Goal: Task Accomplishment & Management: Use online tool/utility

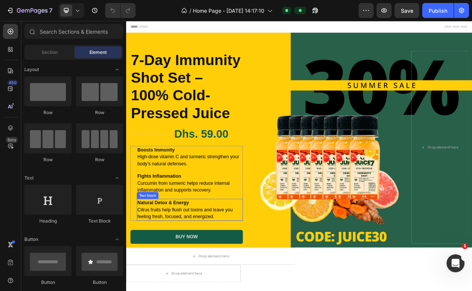
scroll to position [1, 0]
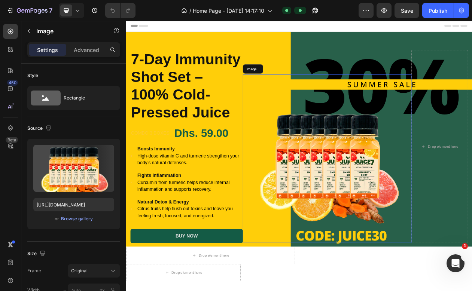
click at [398, 169] on img at bounding box center [387, 200] width 219 height 219
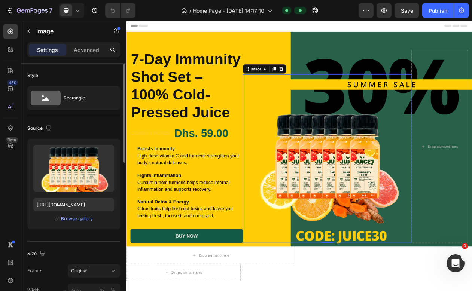
click at [71, 223] on div "or Browse gallery" at bounding box center [73, 219] width 81 height 9
click at [72, 218] on div "Browse gallery" at bounding box center [77, 219] width 32 height 7
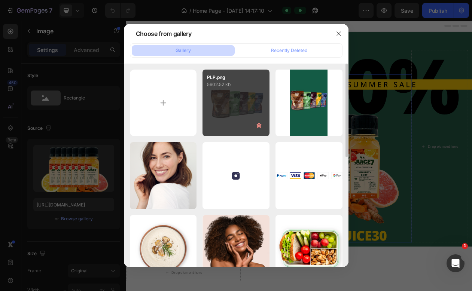
click at [227, 98] on div "PLP.png 5602.52 kb" at bounding box center [236, 103] width 67 height 67
type input "[URL][DOMAIN_NAME]"
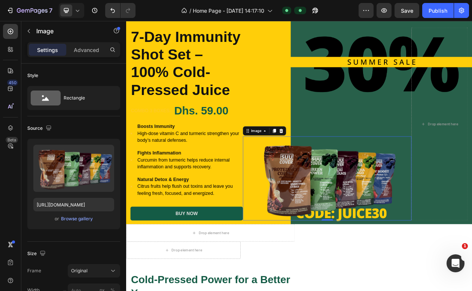
scroll to position [26, 0]
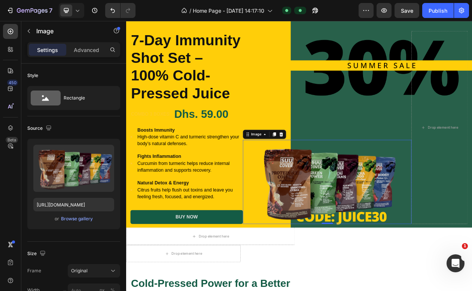
click at [353, 197] on img at bounding box center [387, 231] width 219 height 110
click at [84, 45] on div "Advanced" at bounding box center [86, 50] width 37 height 12
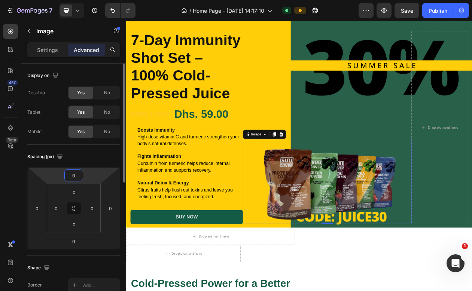
click at [76, 172] on input "0" at bounding box center [73, 175] width 15 height 11
type input "-200"
click at [85, 0] on html "7 / Home Page - [DATE] 14:17:10 Default Preview Save Publish 450 Beta Sections(…" at bounding box center [236, 0] width 472 height 0
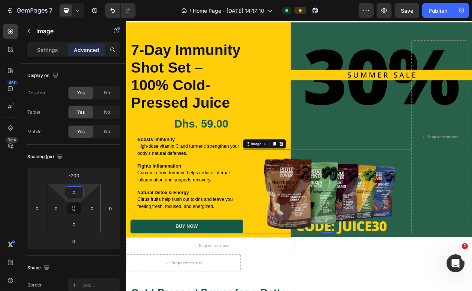
scroll to position [9, 0]
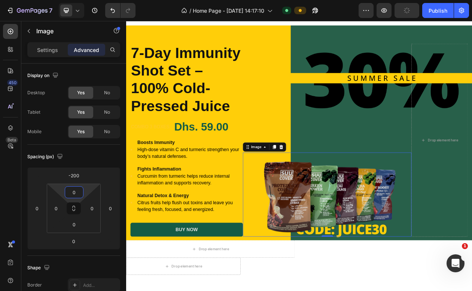
click at [434, 237] on img at bounding box center [387, 247] width 219 height 110
click at [412, 216] on img at bounding box center [387, 247] width 219 height 110
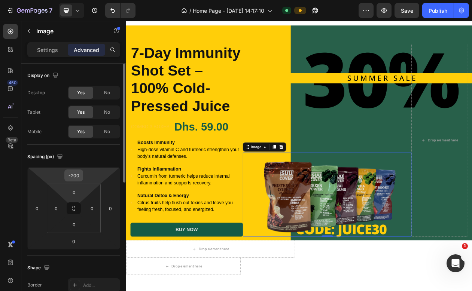
click at [72, 177] on input "-200" at bounding box center [73, 175] width 15 height 11
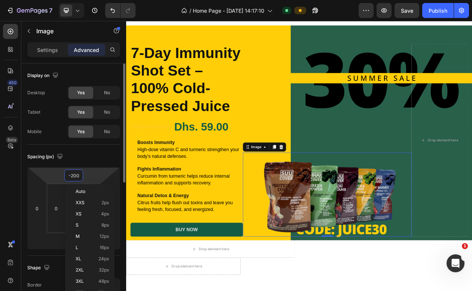
click at [72, 177] on input "-200" at bounding box center [73, 175] width 15 height 11
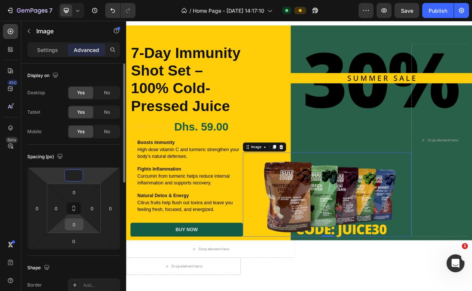
type input "0"
click at [78, 229] on input "0" at bounding box center [74, 224] width 15 height 11
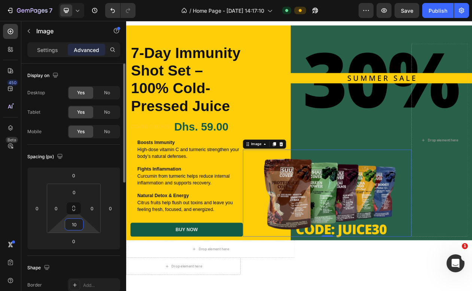
type input "1"
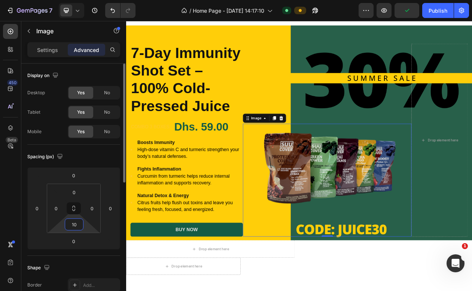
type input "1"
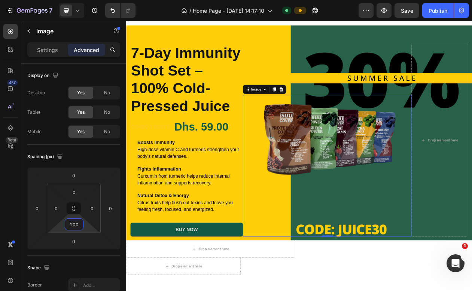
type input "200"
click at [393, 181] on img at bounding box center [387, 172] width 219 height 110
click at [339, 163] on img at bounding box center [387, 172] width 219 height 110
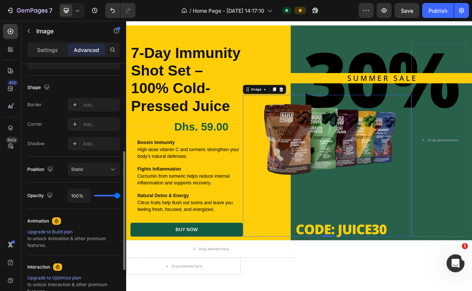
scroll to position [182, 0]
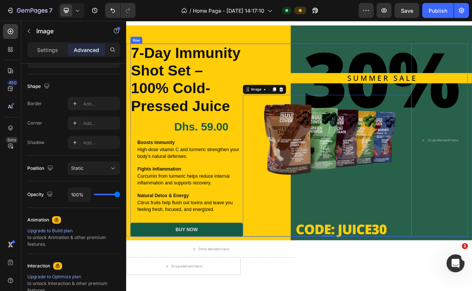
click at [315, 69] on div "Image 0" at bounding box center [387, 176] width 219 height 251
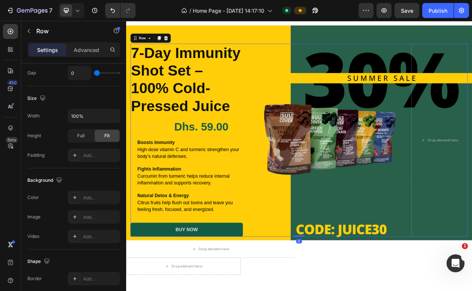
scroll to position [0, 0]
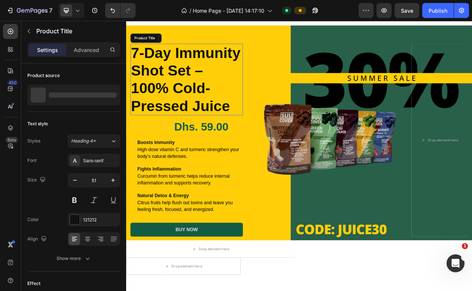
click at [230, 112] on h1 "7-Day Immunity Shot Set – 100% Cold-Pressed Juice" at bounding box center [205, 97] width 146 height 93
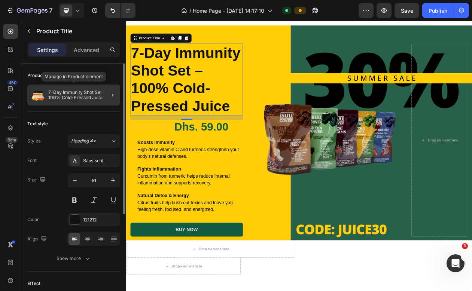
click at [84, 99] on p "7-Day Immunity Shot Set – 100% Cold-Pressed Juice" at bounding box center [82, 95] width 69 height 10
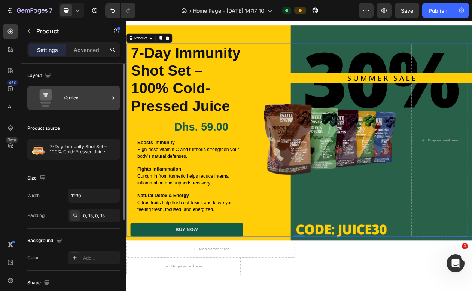
click at [92, 99] on div "Vertical" at bounding box center [87, 98] width 46 height 17
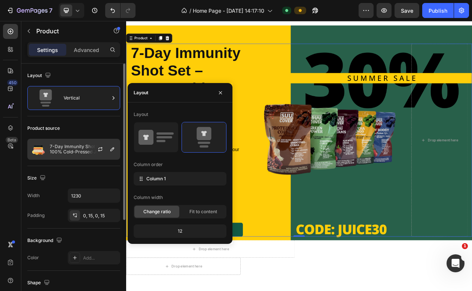
click at [99, 155] on div at bounding box center [103, 149] width 33 height 20
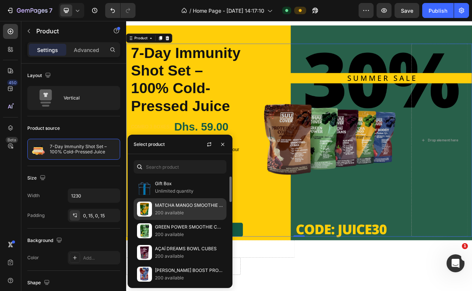
click at [173, 220] on div "MATCHA MANGO SMOOTHIE CUBES 200 available" at bounding box center [180, 231] width 93 height 22
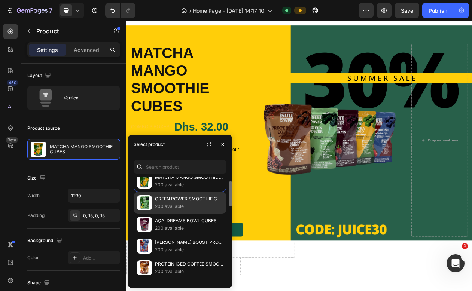
scroll to position [28, 0]
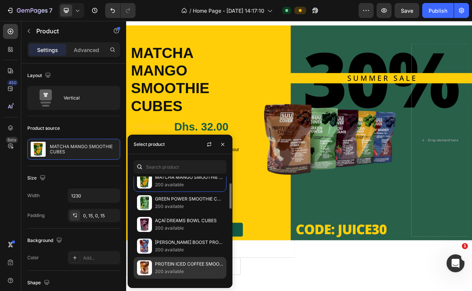
click at [169, 268] on p "PROTEIN ICED COFFEE SMOOTHIE CUBES" at bounding box center [189, 264] width 68 height 7
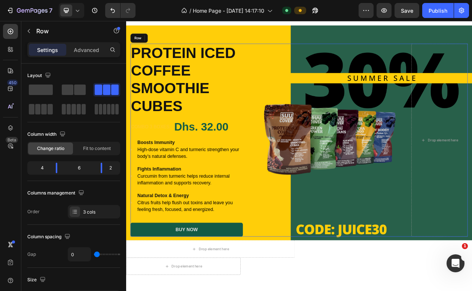
click at [323, 87] on div "Image" at bounding box center [387, 176] width 219 height 251
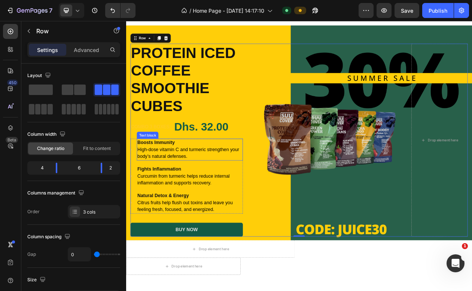
click at [189, 193] on p "Boosts Immunity High-dose vitamin C and turmeric strengthen your body’s natural…" at bounding box center [209, 188] width 136 height 27
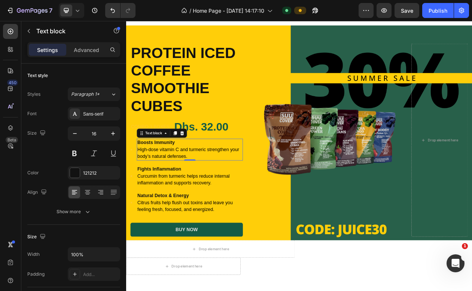
click at [189, 193] on p "Boosts Immunity High-dose vitamin C and turmeric strengthen your body’s natural…" at bounding box center [209, 188] width 136 height 27
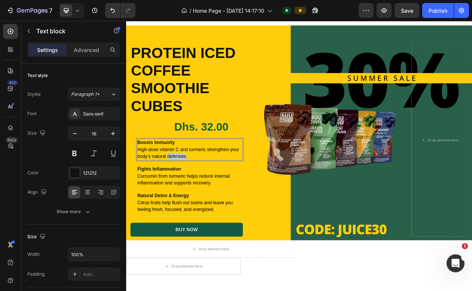
click at [189, 193] on p "Boosts Immunity High-dose vitamin C and turmeric strengthen your body’s natural…" at bounding box center [209, 188] width 136 height 27
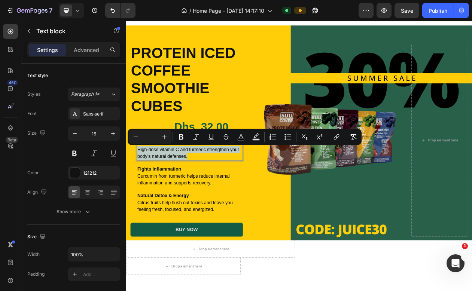
click at [209, 197] on p "Boosts Immunity High-dose vitamin C and turmeric strengthen your body’s natural…" at bounding box center [209, 188] width 136 height 27
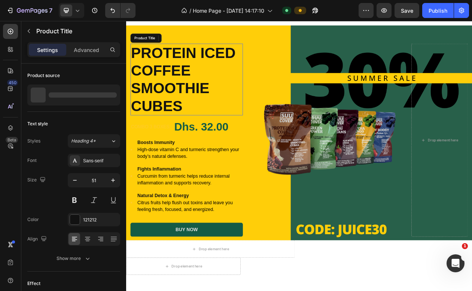
click at [201, 127] on h1 "PROTEIN ICED COFFEE SMOOTHIE CUBES" at bounding box center [205, 97] width 146 height 93
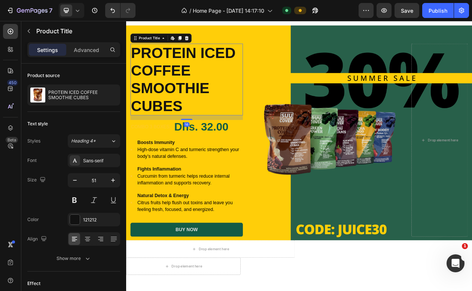
click at [168, 88] on h1 "PROTEIN ICED COFFEE SMOOTHIE CUBES" at bounding box center [205, 97] width 146 height 93
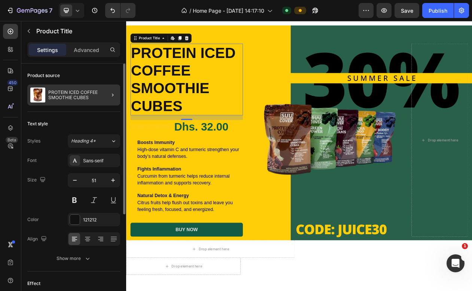
click at [99, 95] on div at bounding box center [109, 95] width 21 height 21
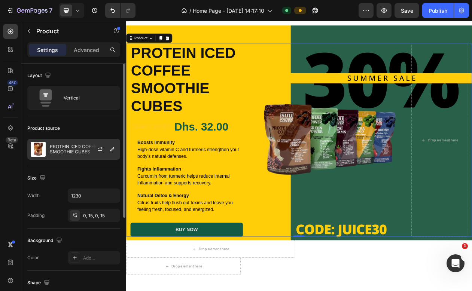
click at [75, 149] on p "PROTEIN ICED COFFEE SMOOTHIE CUBES" at bounding box center [83, 149] width 67 height 10
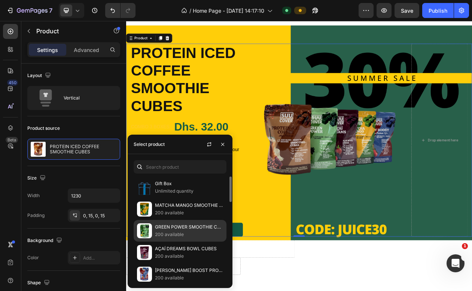
click at [176, 231] on p "GREEN POWER SMOOTHIE CUBES" at bounding box center [189, 227] width 68 height 7
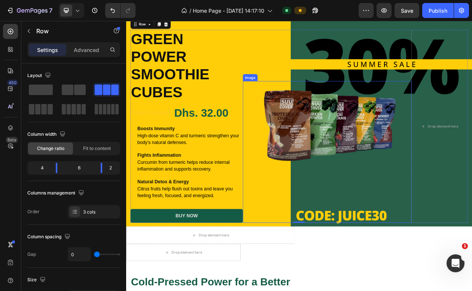
scroll to position [28, 0]
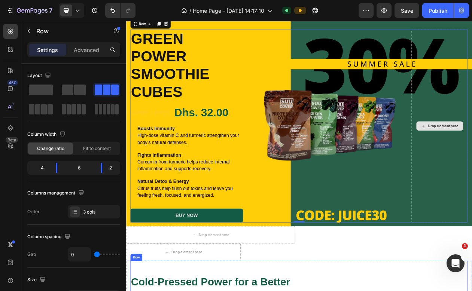
drag, startPoint x: 454, startPoint y: 312, endPoint x: 566, endPoint y: 104, distance: 236.8
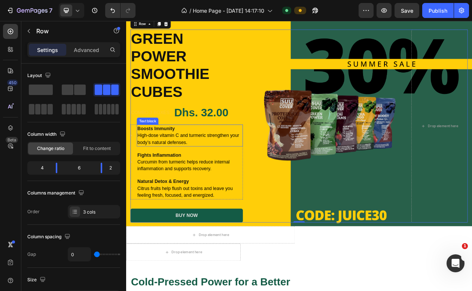
click at [209, 170] on span "High-dose vitamin C and turmeric strengthen your body’s natural defenses." at bounding box center [207, 174] width 132 height 15
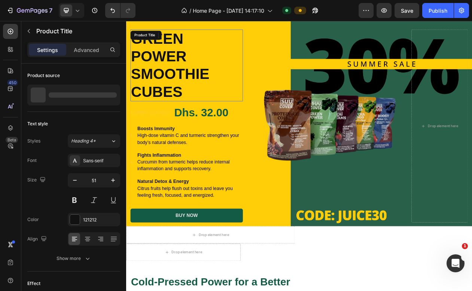
click at [260, 34] on h1 "GREEN POWER SMOOTHIE CUBES" at bounding box center [205, 78] width 146 height 93
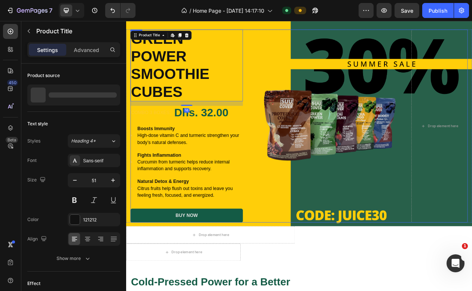
click at [302, 42] on div "Image" at bounding box center [387, 157] width 219 height 251
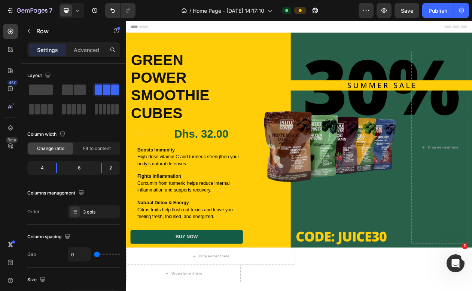
scroll to position [0, 0]
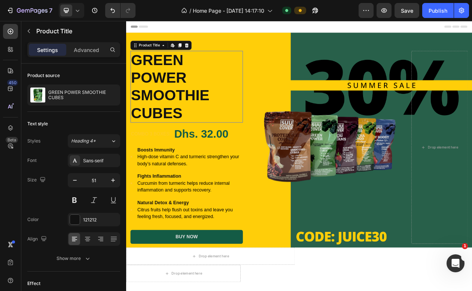
click at [185, 105] on h1 "GREEN POWER SMOOTHIE CUBES" at bounding box center [205, 106] width 146 height 93
click at [206, 52] on icon at bounding box center [205, 52] width 5 height 5
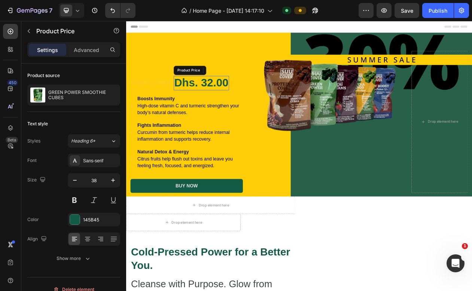
click at [207, 96] on div "Dhs. 32.00" at bounding box center [224, 102] width 72 height 19
click at [111, 12] on icon "Undo/Redo" at bounding box center [112, 10] width 7 height 7
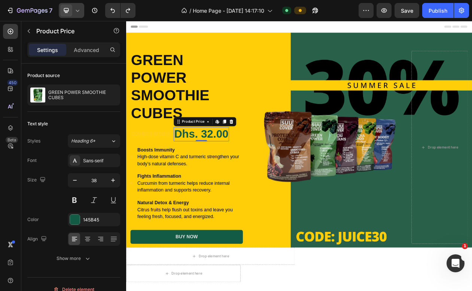
click at [79, 10] on icon at bounding box center [77, 10] width 7 height 7
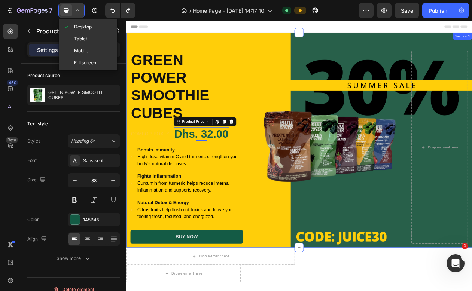
click at [234, 54] on div "GREEN POWER SMOOTHIE CUBES Product Title combo 3 boxes: Text block Dhs. 32.00 P…" at bounding box center [351, 175] width 450 height 279
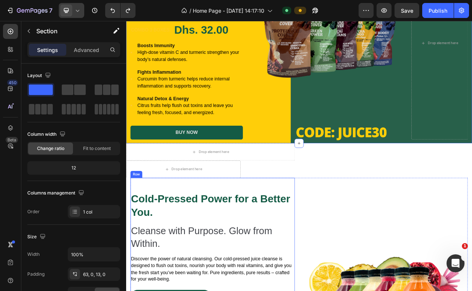
scroll to position [113, 0]
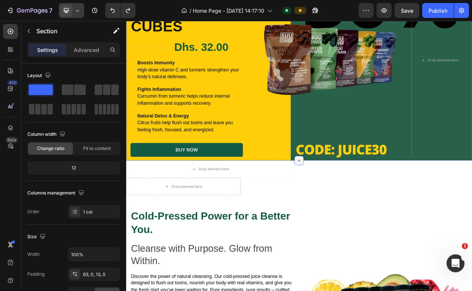
click at [354, 204] on div at bounding box center [351, 203] width 12 height 12
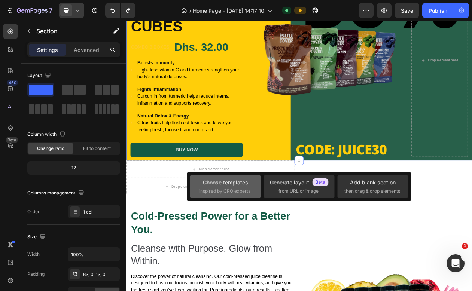
click at [234, 193] on span "inspired by CRO experts" at bounding box center [224, 191] width 51 height 7
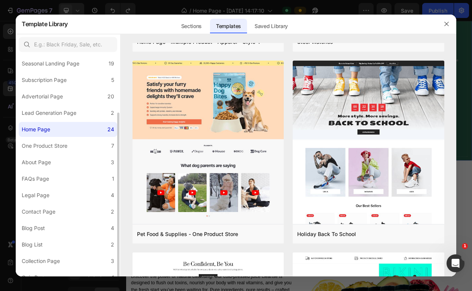
scroll to position [63, 0]
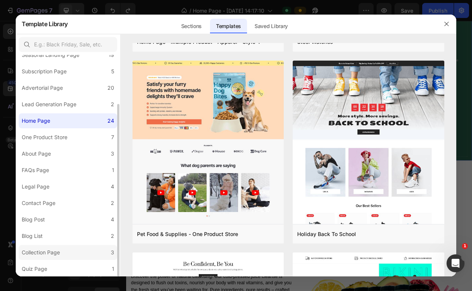
click at [43, 254] on div "Collection Page" at bounding box center [41, 252] width 38 height 9
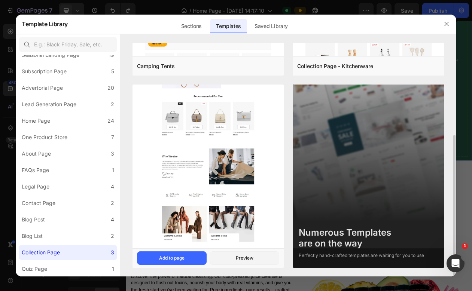
scroll to position [151, 0]
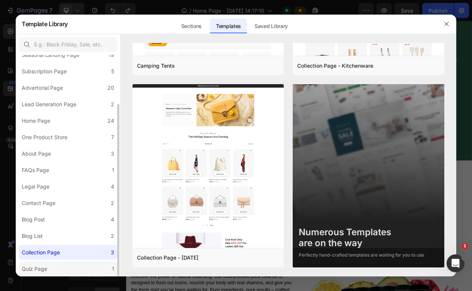
click at [41, 271] on div "Quiz Page" at bounding box center [34, 269] width 25 height 9
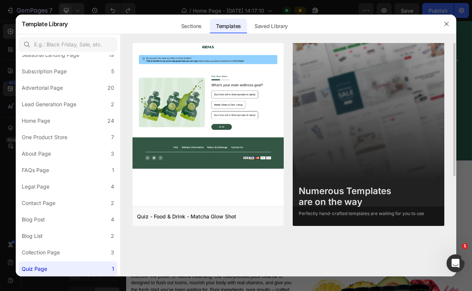
click at [321, 148] on img at bounding box center [368, 147] width 151 height 209
click at [197, 35] on div at bounding box center [289, 38] width 336 height 9
click at [197, 31] on div "Sections" at bounding box center [191, 26] width 33 height 15
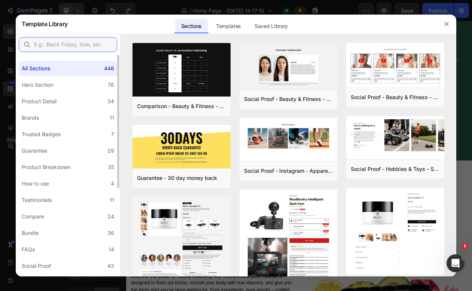
click at [86, 43] on input "text" at bounding box center [68, 44] width 99 height 15
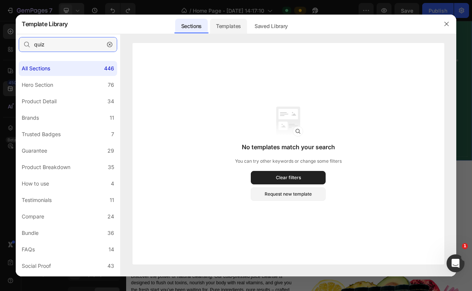
type input "quiz"
click at [224, 29] on div "Templates" at bounding box center [228, 26] width 37 height 15
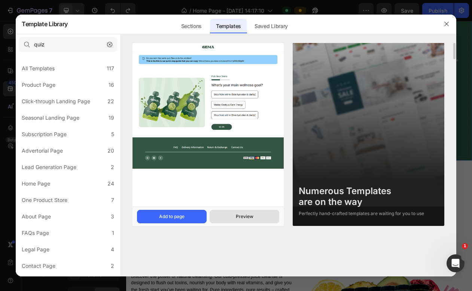
click at [235, 217] on button "Preview" at bounding box center [245, 216] width 70 height 13
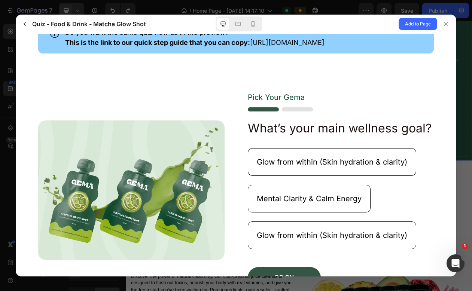
scroll to position [53, 0]
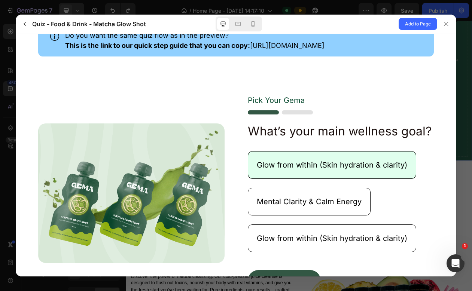
click at [273, 165] on p "Glow from within (Skin hydration & clarity)" at bounding box center [332, 165] width 151 height 10
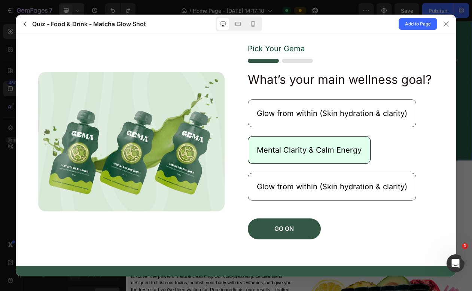
scroll to position [160, 0]
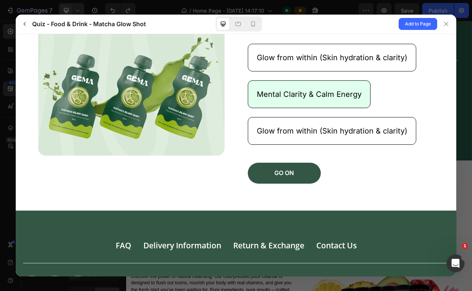
click at [280, 100] on button "Mental Clarity & Calm Energy" at bounding box center [309, 94] width 123 height 28
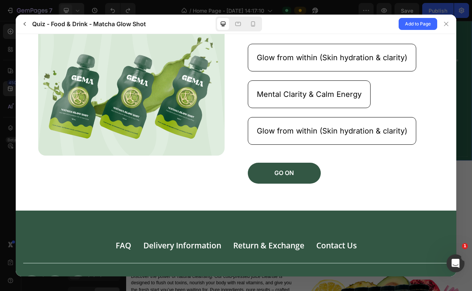
click at [277, 112] on gp-button "Mental Clarity & Calm Energy" at bounding box center [341, 98] width 187 height 37
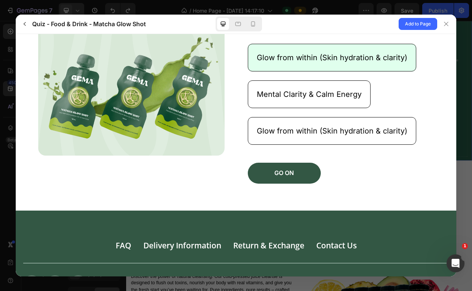
click at [292, 57] on p "Glow from within (Skin hydration & clarity)" at bounding box center [332, 57] width 151 height 10
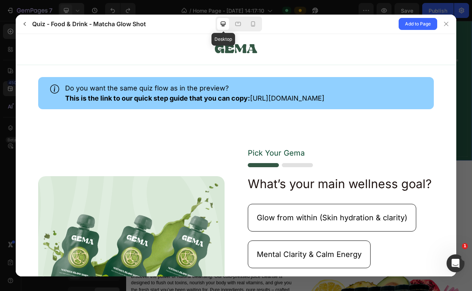
scroll to position [0, 0]
click at [239, 26] on icon at bounding box center [238, 23] width 7 height 7
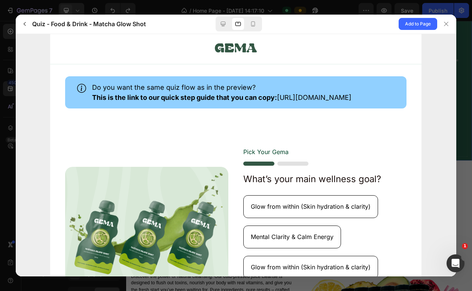
click at [262, 26] on div at bounding box center [239, 23] width 46 height 15
click at [256, 26] on icon at bounding box center [253, 23] width 7 height 7
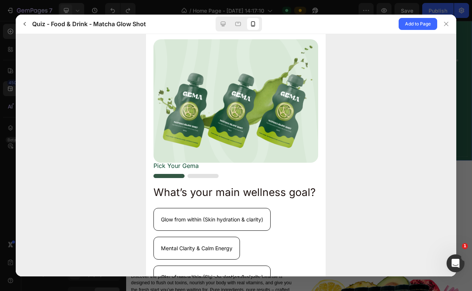
scroll to position [180, 0]
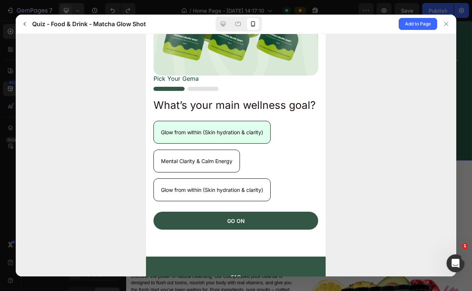
click at [236, 136] on p "Glow from within (Skin hydration & clarity)" at bounding box center [212, 132] width 102 height 8
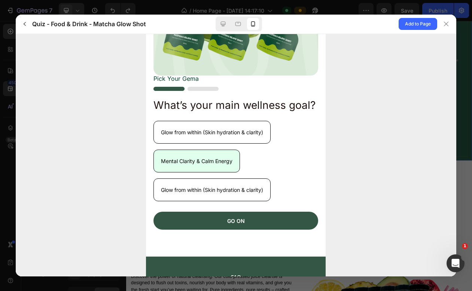
click at [212, 165] on p "Mental Clarity & Calm Energy" at bounding box center [197, 161] width 72 height 8
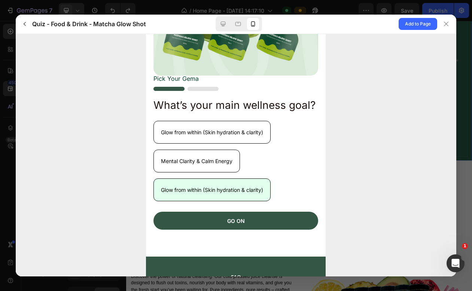
click at [211, 201] on button "Glow from within (Skin hydration & clarity)" at bounding box center [212, 189] width 117 height 23
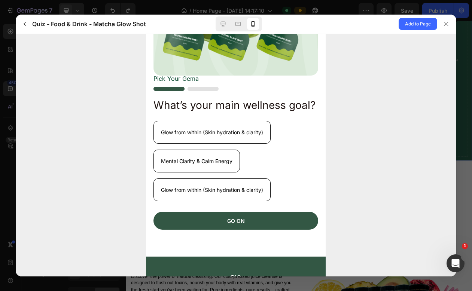
click at [271, 252] on gp-row "Pick Your [PERSON_NAME] What’s your main wellness goal? Glow from within (Skin …" at bounding box center [236, 104] width 180 height 305
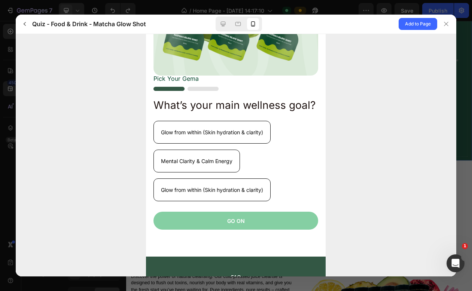
click at [276, 230] on button "GO ON" at bounding box center [236, 221] width 165 height 18
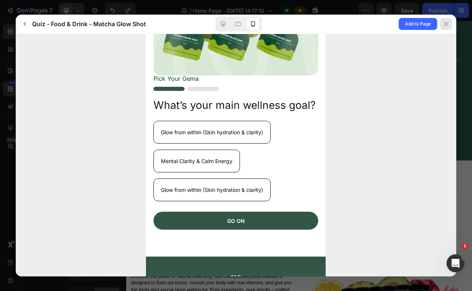
click at [445, 25] on icon at bounding box center [447, 24] width 6 height 6
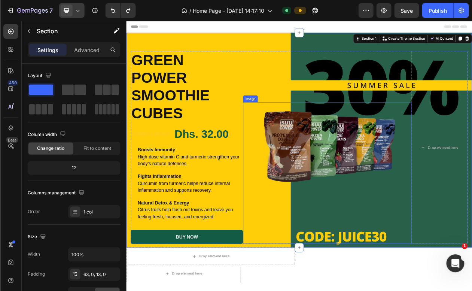
scroll to position [0, 0]
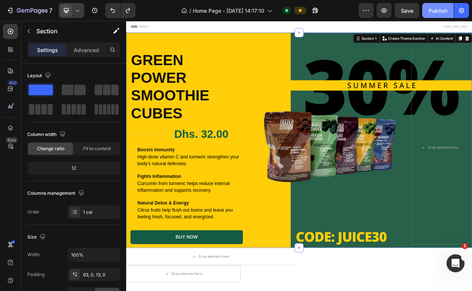
click at [440, 9] on div "Publish" at bounding box center [438, 11] width 19 height 8
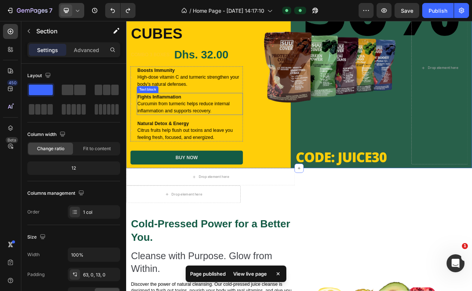
scroll to position [160, 0]
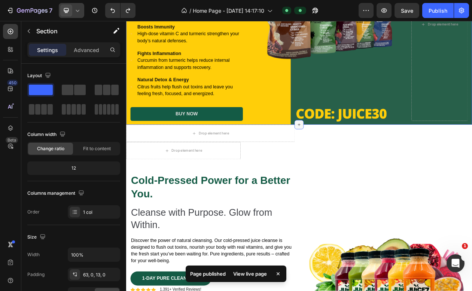
click at [353, 157] on icon at bounding box center [351, 156] width 6 height 6
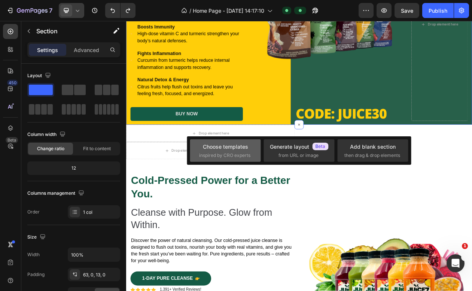
click at [215, 158] on span "inspired by CRO experts" at bounding box center [224, 155] width 51 height 7
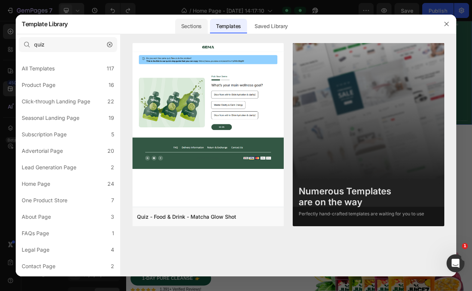
click at [187, 26] on div "Sections" at bounding box center [191, 26] width 33 height 15
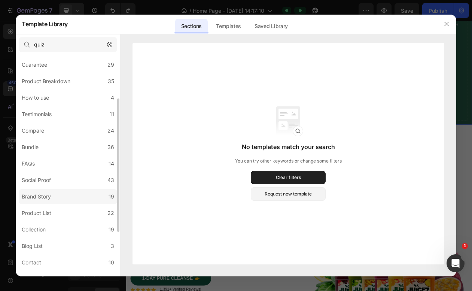
scroll to position [90, 0]
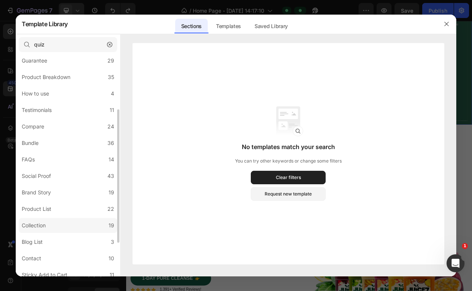
click at [60, 224] on label "Collection 19" at bounding box center [68, 225] width 99 height 15
click at [54, 225] on label "Collection 19" at bounding box center [68, 225] width 99 height 15
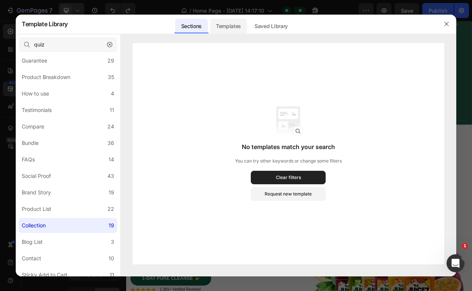
click at [242, 19] on div "Templates" at bounding box center [228, 26] width 37 height 15
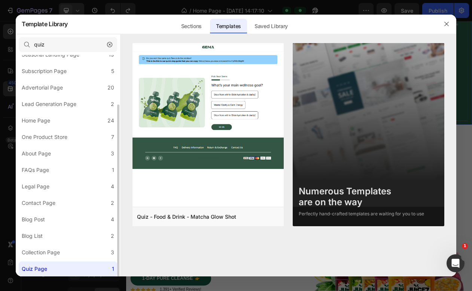
scroll to position [63, 0]
click at [54, 254] on div "Collection Page" at bounding box center [41, 252] width 38 height 9
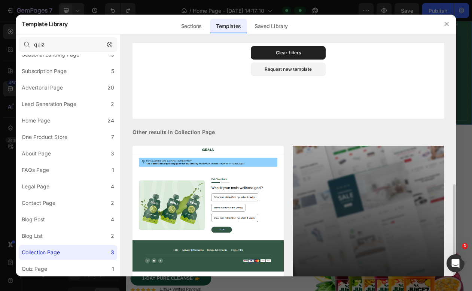
scroll to position [166, 0]
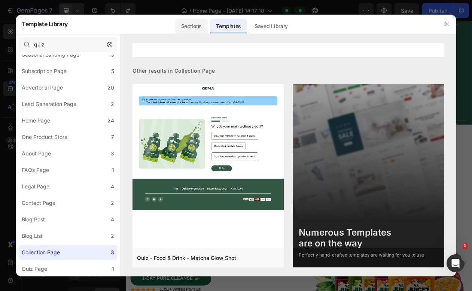
click at [188, 26] on div "Sections" at bounding box center [191, 26] width 33 height 15
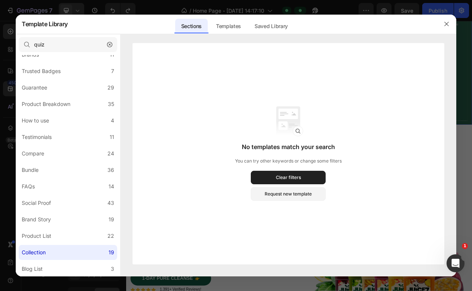
click at [112, 46] on icon "button" at bounding box center [109, 44] width 5 height 5
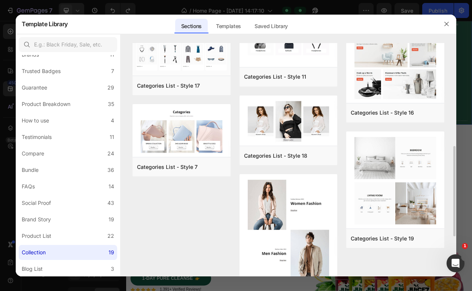
scroll to position [369, 0]
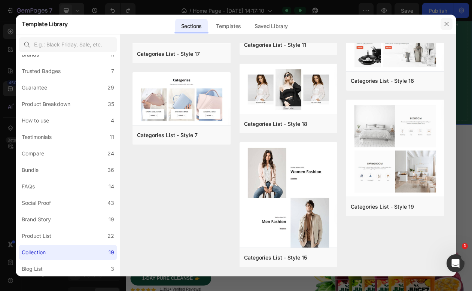
click at [447, 24] on icon "button" at bounding box center [447, 24] width 4 height 4
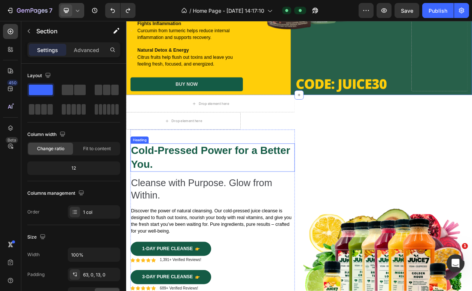
scroll to position [199, 0]
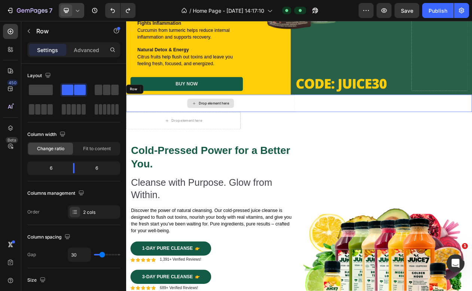
click at [284, 132] on div "Drop element here" at bounding box center [235, 128] width 219 height 22
click at [171, 109] on icon at bounding box center [172, 109] width 5 height 5
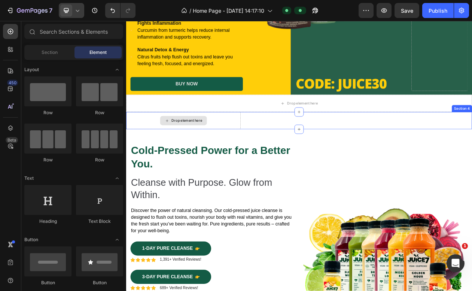
click at [167, 148] on div "Drop element here" at bounding box center [200, 150] width 149 height 22
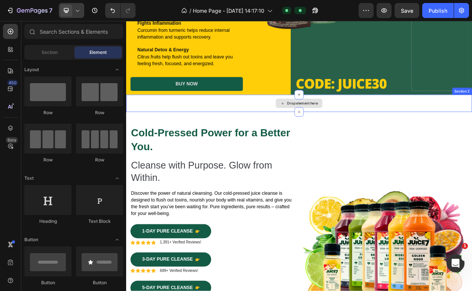
click at [472, 119] on div "Drop element here" at bounding box center [351, 128] width 450 height 22
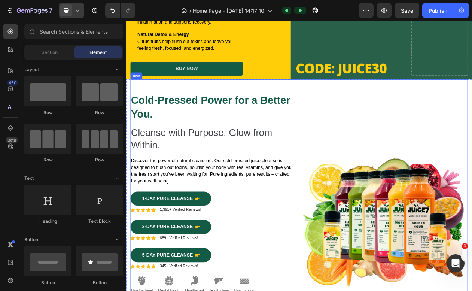
scroll to position [206, 0]
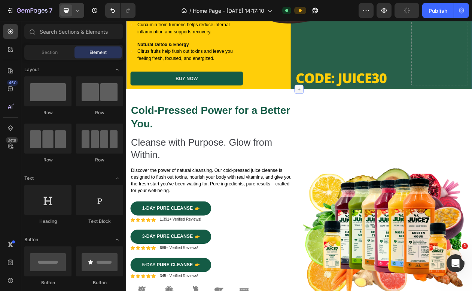
click at [348, 109] on icon at bounding box center [351, 110] width 6 height 6
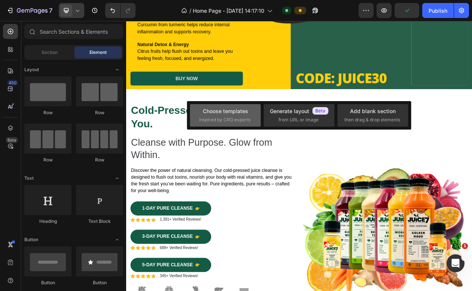
click at [226, 114] on div "Choose templates" at bounding box center [225, 111] width 45 height 8
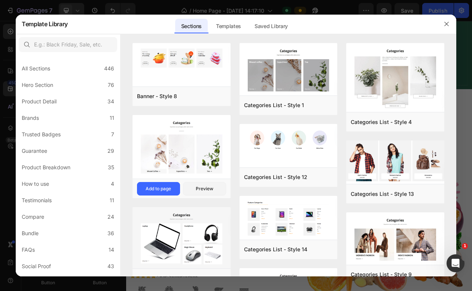
scroll to position [369, 0]
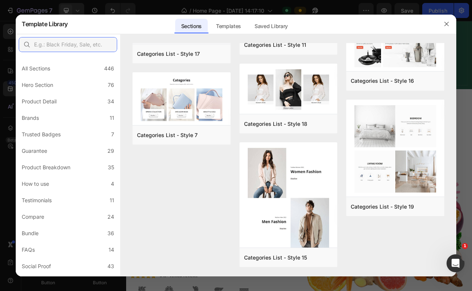
click at [95, 42] on input "text" at bounding box center [68, 44] width 99 height 15
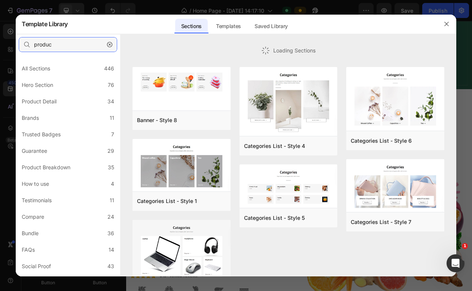
type input "product"
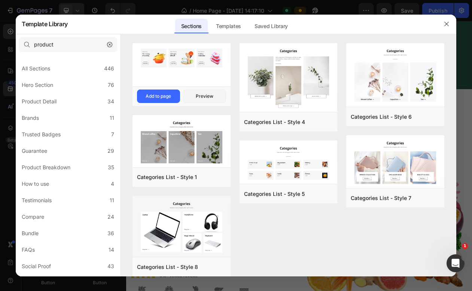
click at [217, 78] on div at bounding box center [182, 65] width 98 height 45
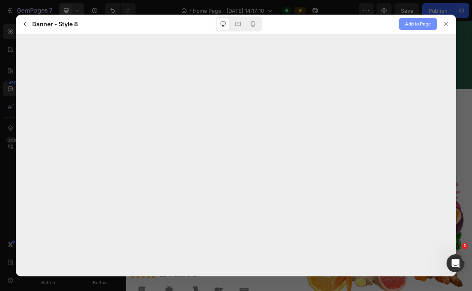
click at [417, 27] on span "Add to Page" at bounding box center [418, 23] width 26 height 9
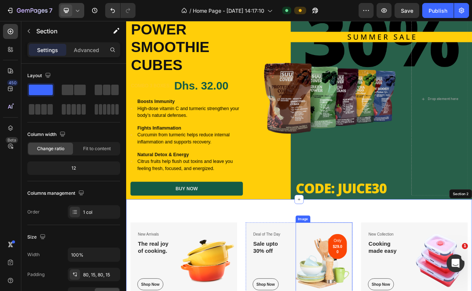
scroll to position [71, 0]
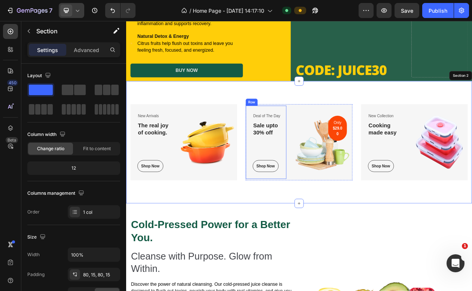
scroll to position [221, 0]
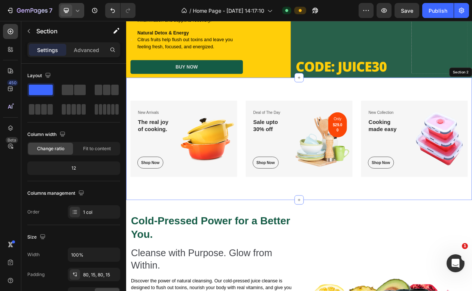
click at [324, 240] on div "New Arrivals Text block The real joy of cooking. Heading Shop Now Button Row Im…" at bounding box center [351, 174] width 450 height 158
click at [244, 178] on img at bounding box center [234, 174] width 74 height 99
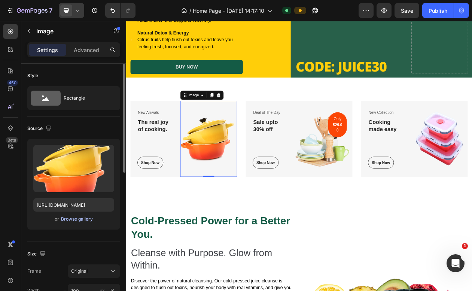
click at [68, 218] on div "Browse gallery" at bounding box center [77, 219] width 32 height 7
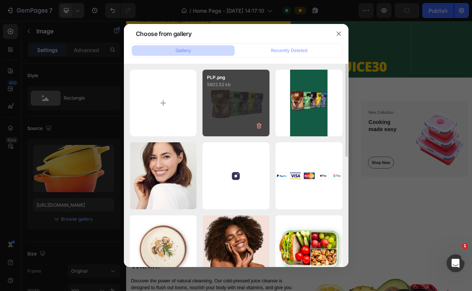
click at [238, 103] on div "PLP.png 5602.52 kb" at bounding box center [236, 103] width 67 height 67
type input "[URL][DOMAIN_NAME]"
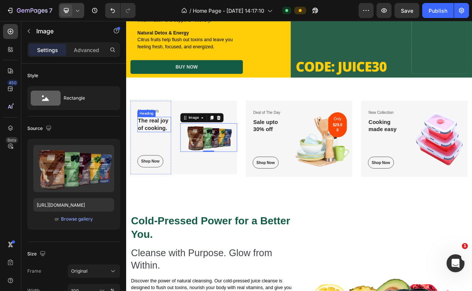
click at [169, 156] on p "The real joy of cooking." at bounding box center [163, 155] width 42 height 18
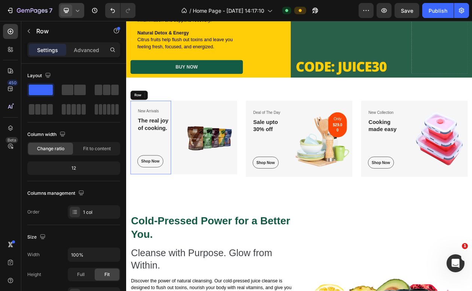
click at [139, 158] on div "New Arrivals Text block The real joy of cooking. Heading 80 Shop Now Button Row" at bounding box center [158, 172] width 53 height 95
click at [161, 152] on p "The real joy of cooking." at bounding box center [163, 155] width 42 height 18
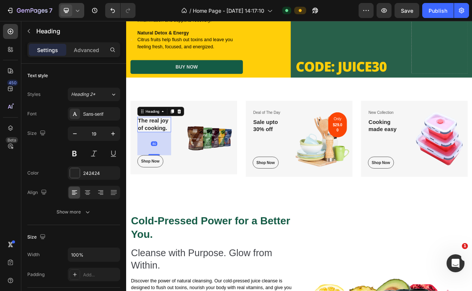
click at [161, 152] on p "The real joy of cooking." at bounding box center [163, 155] width 42 height 18
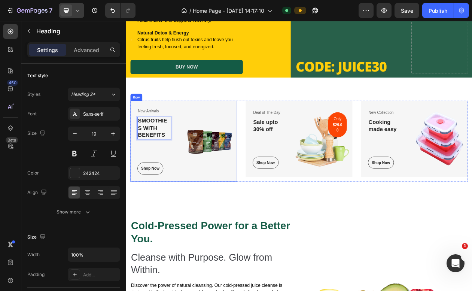
click at [174, 160] on p "SMOOTHIES WITH BENEFITS" at bounding box center [163, 160] width 42 height 28
click at [178, 158] on p "SMOOTHIES WITH BENEFITS" at bounding box center [163, 160] width 42 height 28
click at [169, 158] on p "SMOOTHIES WITH BENEFITS" at bounding box center [163, 160] width 42 height 28
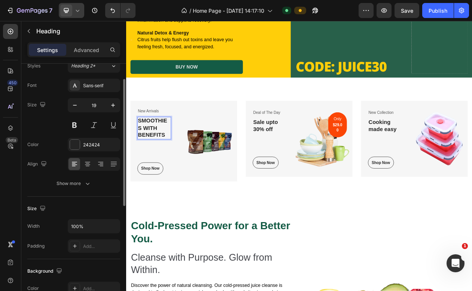
scroll to position [30, 0]
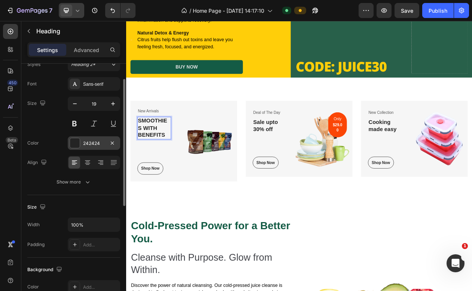
click at [82, 143] on div "242424" at bounding box center [94, 142] width 52 height 13
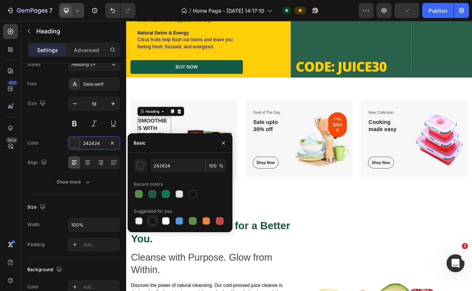
click at [154, 220] on div at bounding box center [152, 220] width 7 height 7
type input "151515"
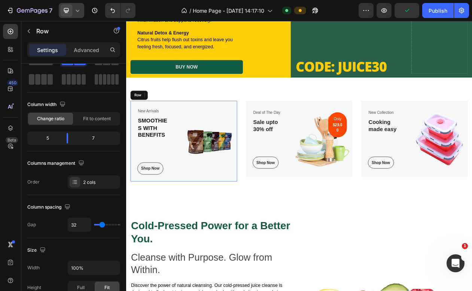
click at [245, 131] on div "Image" at bounding box center [234, 177] width 74 height 105
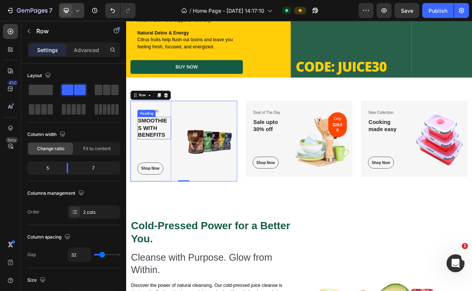
click at [168, 167] on p "SMOOTHIES WITH BENEFITS" at bounding box center [163, 160] width 42 height 28
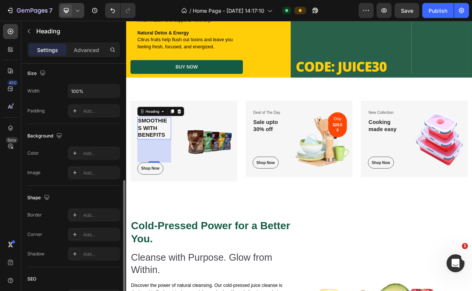
scroll to position [151, 0]
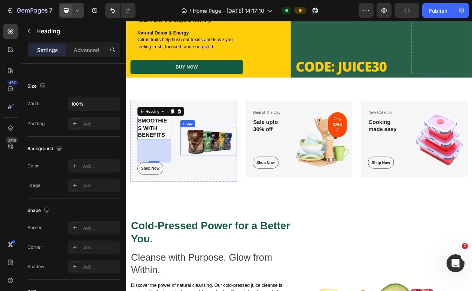
click at [218, 164] on img at bounding box center [234, 177] width 74 height 37
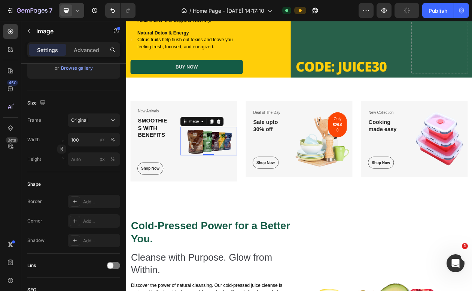
scroll to position [0, 0]
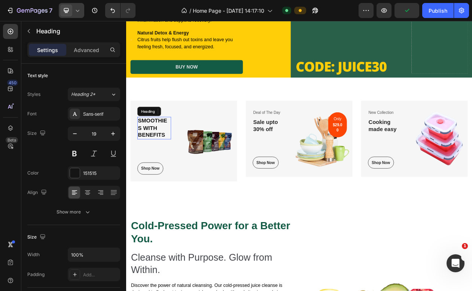
click at [167, 161] on p "SMOOTHIES WITH BENEFITS" at bounding box center [163, 160] width 42 height 28
click at [177, 166] on p "SMOOTHIES WITH BENEFITS" at bounding box center [163, 160] width 42 height 28
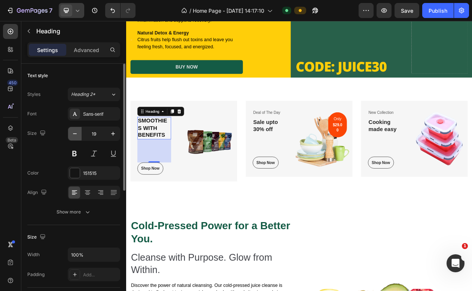
click at [75, 137] on button "button" at bounding box center [74, 133] width 13 height 13
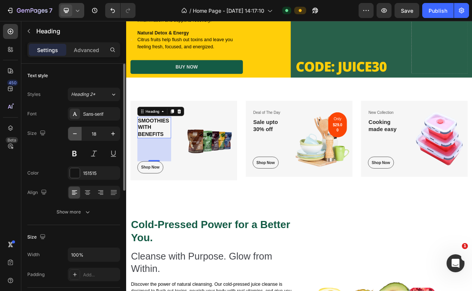
click at [75, 136] on icon "button" at bounding box center [74, 133] width 7 height 7
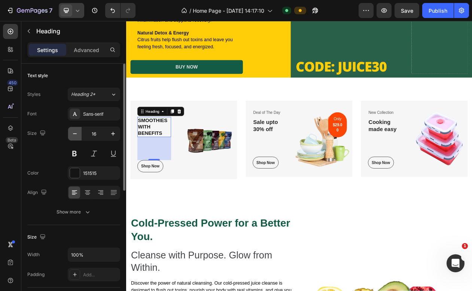
click at [75, 136] on icon "button" at bounding box center [74, 133] width 7 height 7
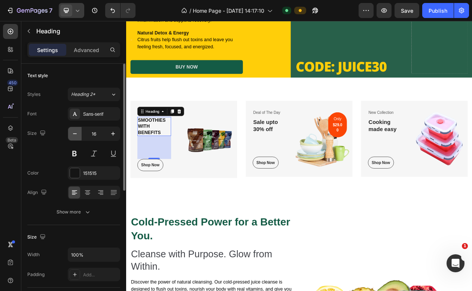
click at [75, 136] on icon "button" at bounding box center [74, 133] width 7 height 7
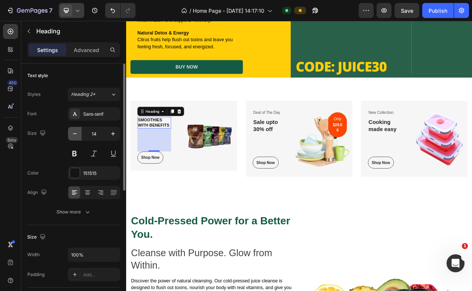
click at [75, 136] on icon "button" at bounding box center [74, 133] width 7 height 7
click at [113, 134] on icon "button" at bounding box center [112, 133] width 7 height 7
click at [112, 134] on icon "button" at bounding box center [112, 133] width 7 height 7
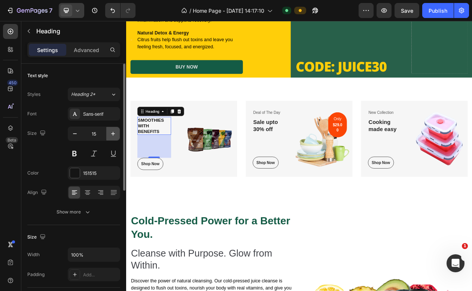
click at [112, 134] on icon "button" at bounding box center [112, 133] width 7 height 7
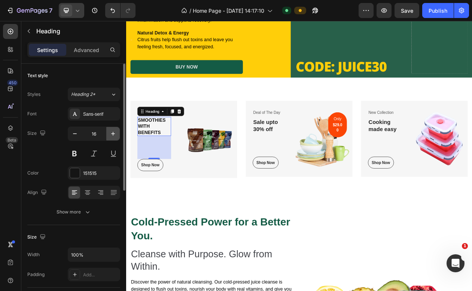
click at [112, 134] on icon "button" at bounding box center [112, 133] width 7 height 7
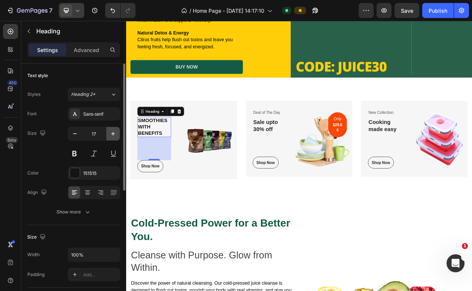
click at [112, 134] on icon "button" at bounding box center [112, 133] width 7 height 7
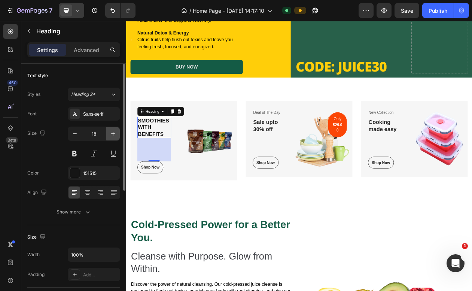
click at [112, 134] on icon "button" at bounding box center [112, 133] width 7 height 7
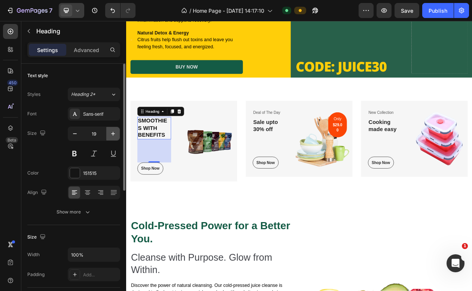
click at [112, 134] on icon "button" at bounding box center [112, 133] width 7 height 7
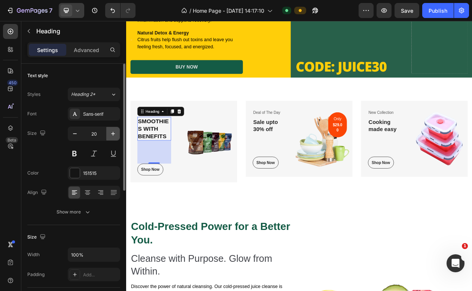
click at [112, 134] on icon "button" at bounding box center [112, 133] width 7 height 7
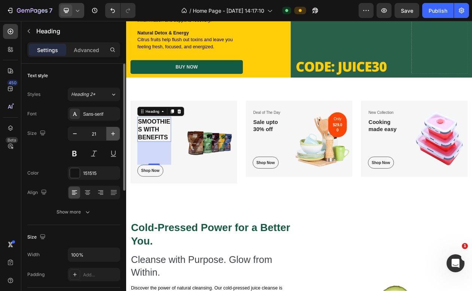
click at [112, 134] on icon "button" at bounding box center [112, 133] width 7 height 7
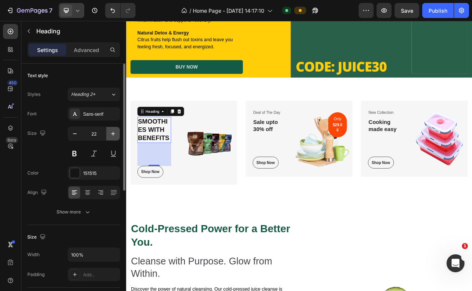
click at [112, 134] on icon "button" at bounding box center [112, 133] width 7 height 7
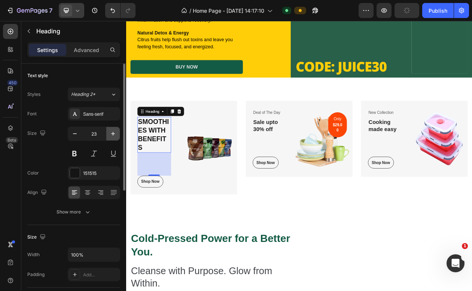
click at [112, 134] on icon "button" at bounding box center [112, 133] width 7 height 7
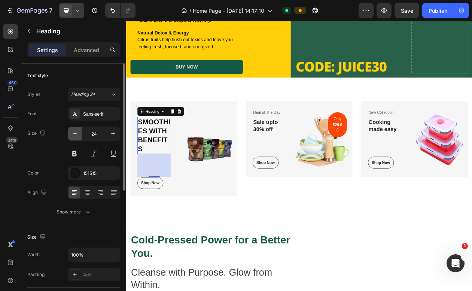
click at [78, 137] on icon "button" at bounding box center [74, 133] width 7 height 7
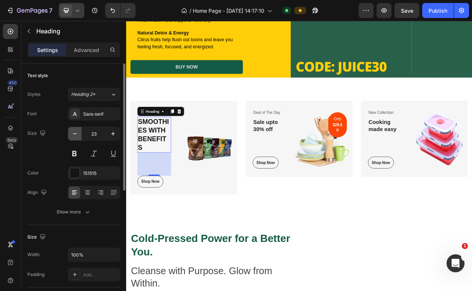
click at [78, 137] on icon "button" at bounding box center [74, 133] width 7 height 7
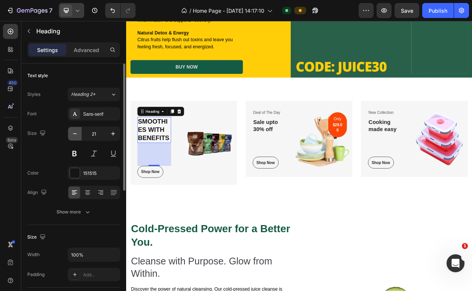
click at [78, 137] on icon "button" at bounding box center [74, 133] width 7 height 7
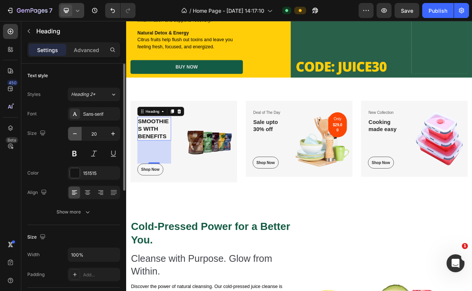
click at [78, 137] on icon "button" at bounding box center [74, 133] width 7 height 7
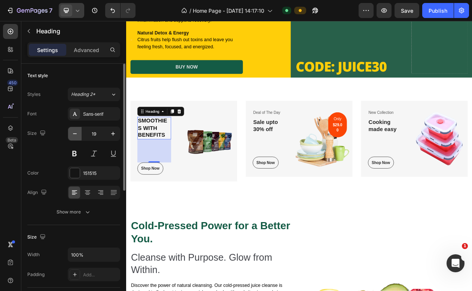
click at [78, 137] on icon "button" at bounding box center [74, 133] width 7 height 7
type input "18"
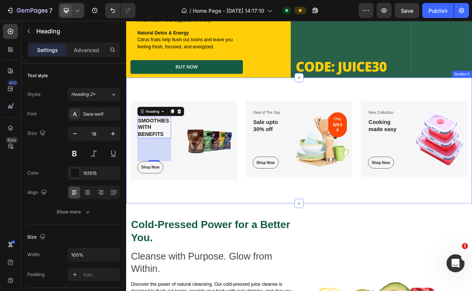
click at [232, 244] on div "New Arrivals Text block SMOOTHIES WITH BENEFITS Heading 80 Shop Now Button Row …" at bounding box center [351, 176] width 450 height 163
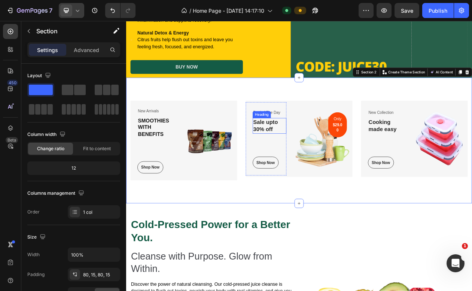
click at [303, 166] on h3 "Sale upto 30% off" at bounding box center [313, 157] width 44 height 20
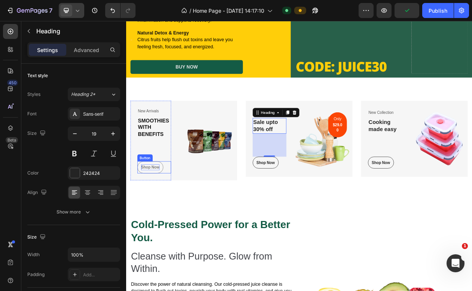
click at [159, 213] on div "Shop Now" at bounding box center [158, 211] width 24 height 7
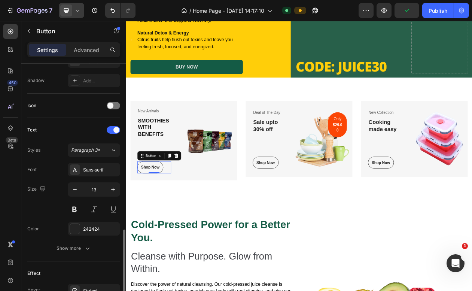
scroll to position [288, 0]
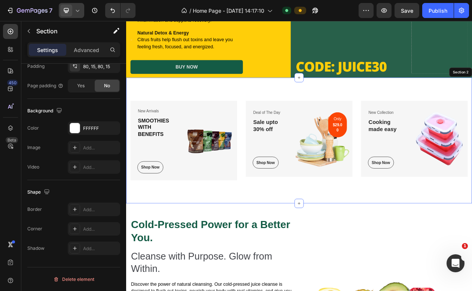
click at [213, 119] on div "New Arrivals Text block SMOOTHIES WITH BENEFITS Heading Shop Now Button 0 Row I…" at bounding box center [351, 176] width 450 height 163
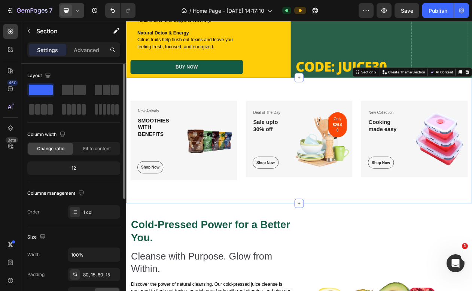
click at [206, 136] on div "Image" at bounding box center [234, 176] width 74 height 103
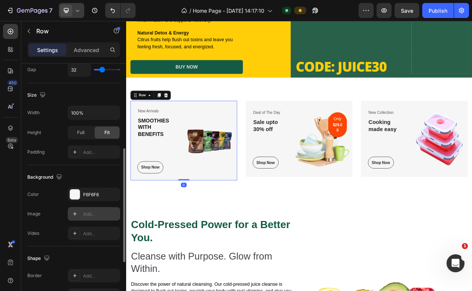
scroll to position [206, 0]
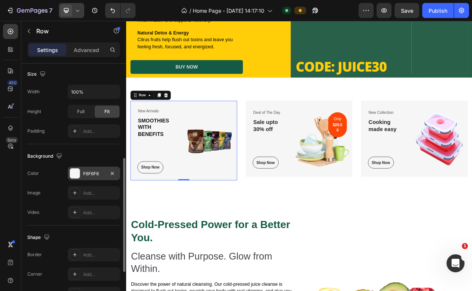
click at [74, 176] on div at bounding box center [75, 174] width 10 height 10
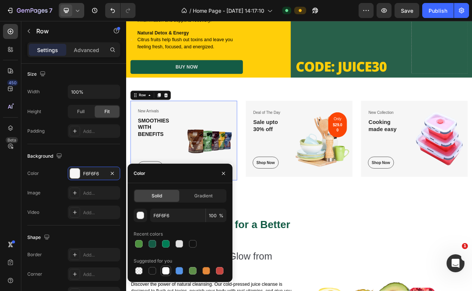
click at [164, 269] on div at bounding box center [165, 270] width 7 height 7
type input "FFFFFF"
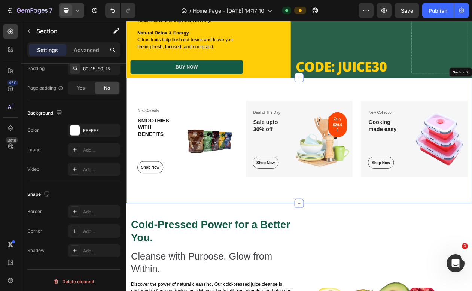
click at [248, 113] on div "New Arrivals Text block SMOOTHIES WITH BENEFITS Heading Shop Now Button Row Ima…" at bounding box center [351, 176] width 450 height 163
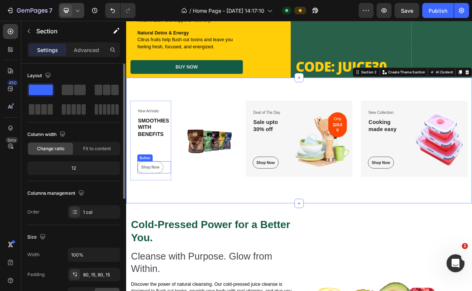
click at [160, 205] on button "Shop Now" at bounding box center [158, 211] width 34 height 16
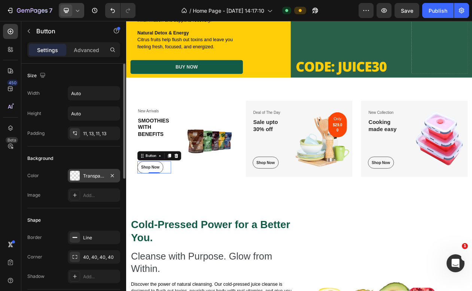
click at [75, 170] on div "Transparent" at bounding box center [94, 175] width 52 height 13
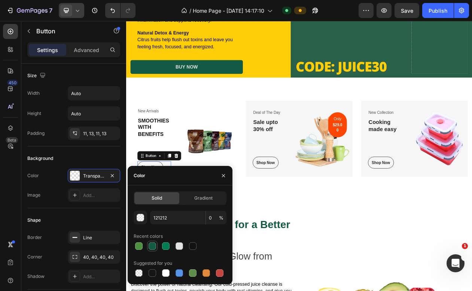
click at [150, 245] on div at bounding box center [152, 245] width 7 height 7
type input "145B45"
type input "100"
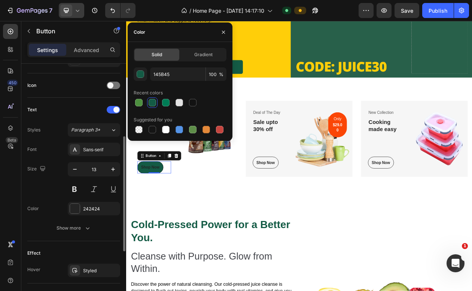
scroll to position [219, 0]
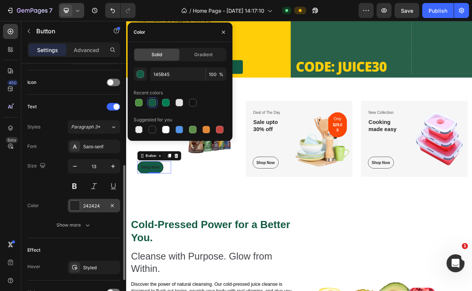
click at [70, 208] on div at bounding box center [75, 206] width 10 height 10
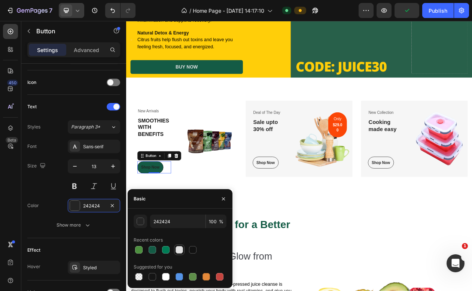
click at [179, 252] on div at bounding box center [179, 249] width 7 height 7
click at [169, 276] on div at bounding box center [165, 276] width 7 height 7
type input "FFFFFF"
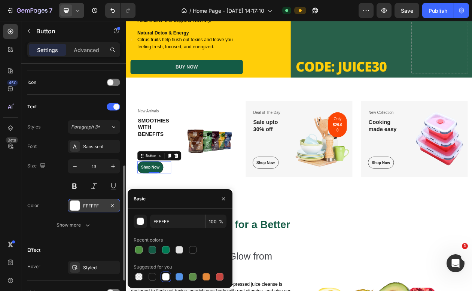
scroll to position [288, 0]
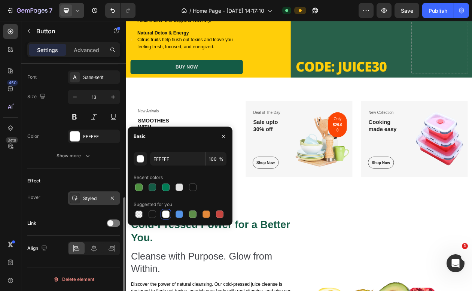
click at [95, 197] on div "Styled" at bounding box center [94, 198] width 22 height 7
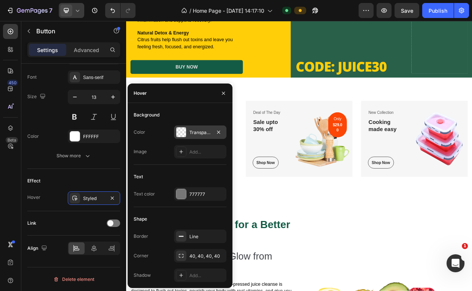
click at [185, 133] on div at bounding box center [181, 132] width 10 height 10
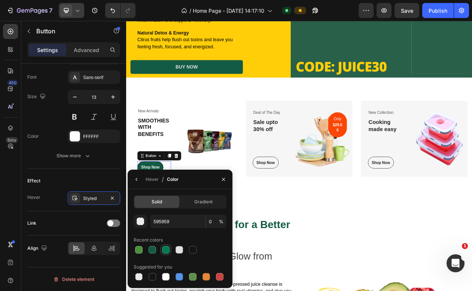
click at [166, 248] on div at bounding box center [165, 249] width 7 height 7
type input "007C55"
type input "100"
click at [94, 195] on div "Styled" at bounding box center [94, 198] width 22 height 7
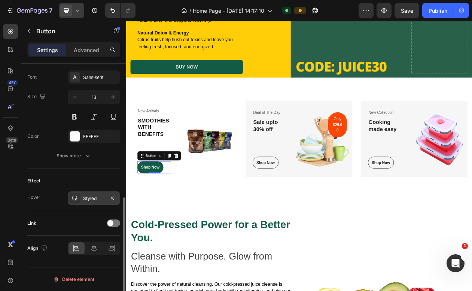
click at [94, 196] on div "Styled" at bounding box center [94, 198] width 22 height 7
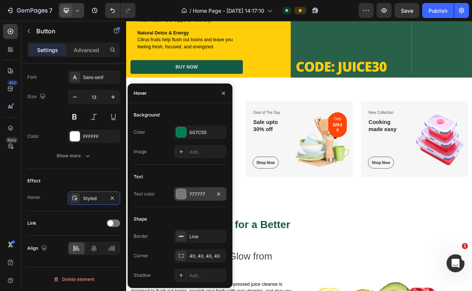
click at [179, 196] on div at bounding box center [181, 194] width 10 height 10
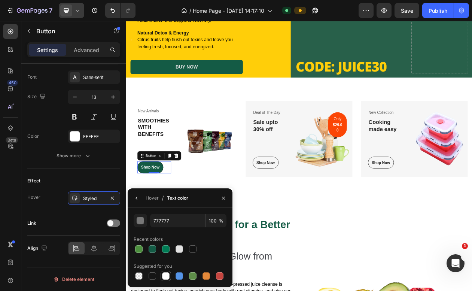
click at [166, 277] on div at bounding box center [165, 275] width 7 height 7
type input "FFFFFF"
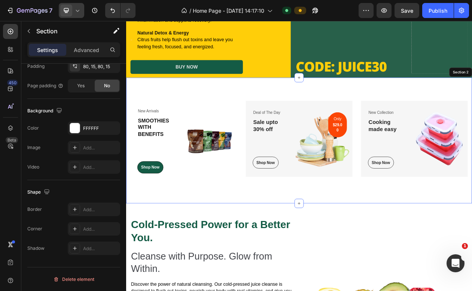
click at [335, 241] on div "New Arrivals Text block SMOOTHIES WITH BENEFITS Heading Shop Now Button 0 Row I…" at bounding box center [351, 176] width 450 height 163
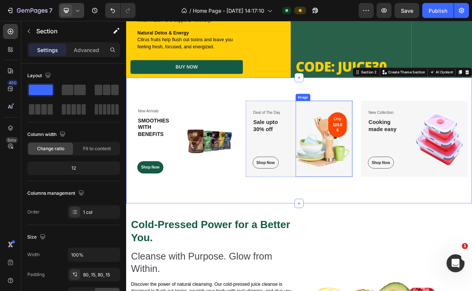
click at [350, 134] on img at bounding box center [384, 174] width 74 height 99
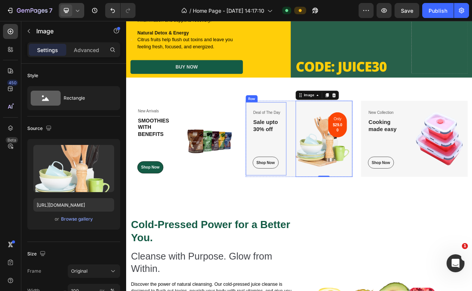
click at [333, 128] on div "Deal of The Day Text block Sale upto 30% off Heading Shop Now Button Row" at bounding box center [308, 174] width 53 height 95
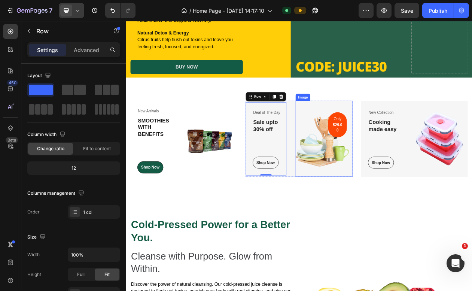
click at [389, 143] on img at bounding box center [384, 174] width 74 height 99
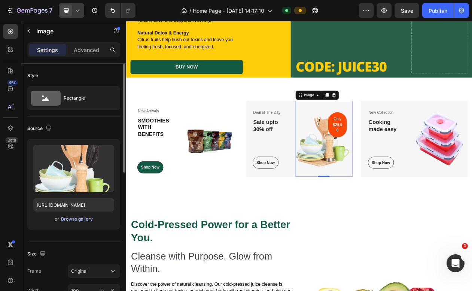
click at [74, 217] on div "Browse gallery" at bounding box center [77, 219] width 32 height 7
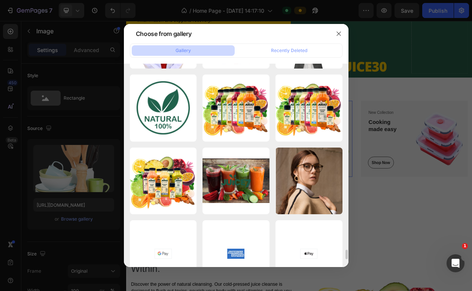
scroll to position [3933, 0]
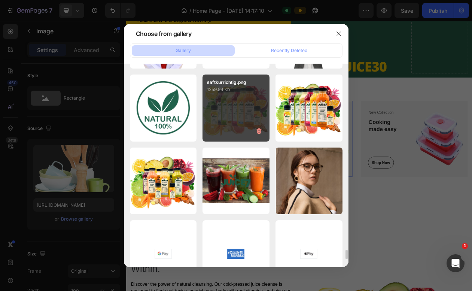
click at [235, 117] on div "saftkurrichtig.png 1259.94 kb" at bounding box center [236, 108] width 67 height 67
type input "[URL][DOMAIN_NAME]"
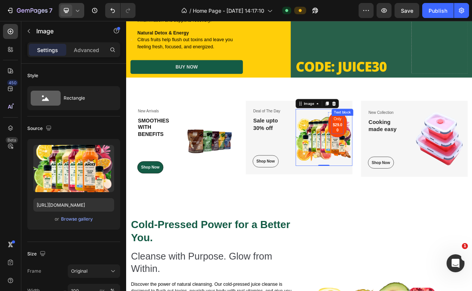
click at [401, 155] on strong "$29.00" at bounding box center [401, 159] width 12 height 13
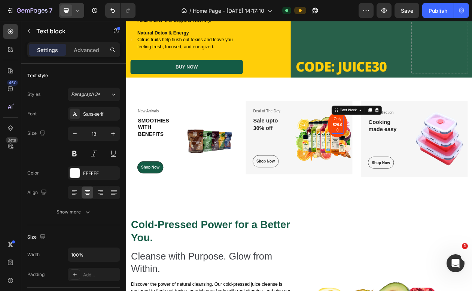
click at [401, 155] on strong "$29.00" at bounding box center [401, 159] width 12 height 13
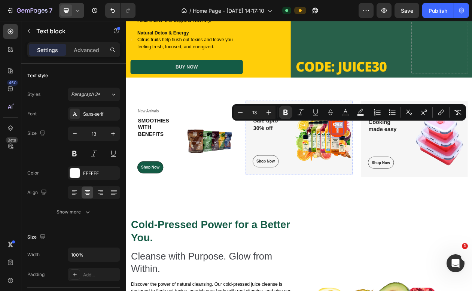
click at [391, 156] on div "Only $29.00 Text block 0 Row" at bounding box center [401, 156] width 24 height 33
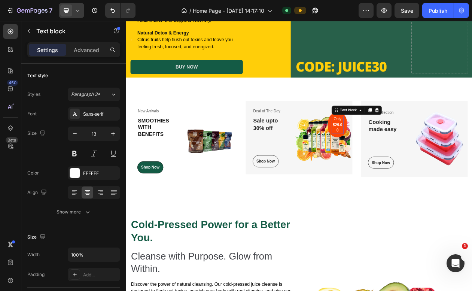
click at [406, 156] on strong "$29.00" at bounding box center [401, 159] width 12 height 13
click at [454, 136] on icon at bounding box center [452, 137] width 6 height 6
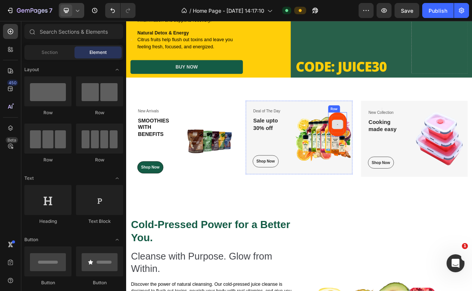
click at [400, 152] on icon at bounding box center [401, 155] width 3 height 6
click at [402, 143] on div "Row" at bounding box center [401, 155] width 24 height 31
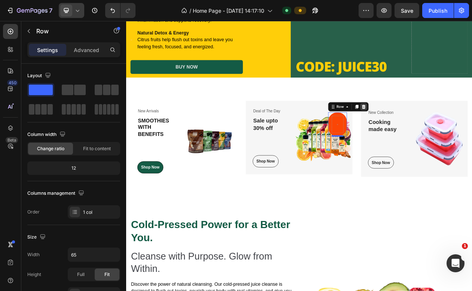
click at [434, 135] on div at bounding box center [434, 132] width 9 height 9
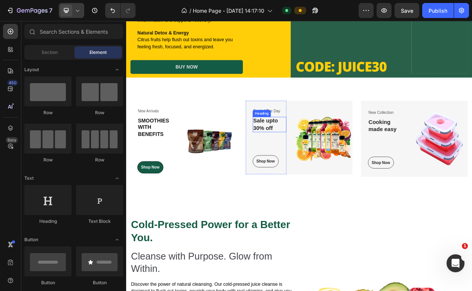
click at [306, 156] on p "Sale upto 30% off" at bounding box center [312, 155] width 42 height 18
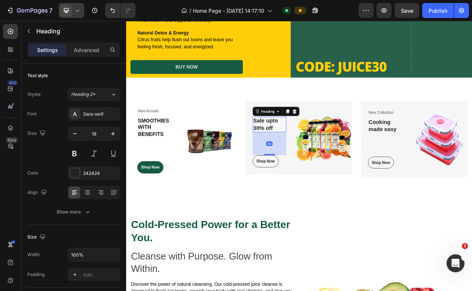
click at [306, 156] on p "Sale upto 30% off" at bounding box center [312, 155] width 42 height 18
click at [311, 138] on p "Deal of The Day" at bounding box center [312, 137] width 42 height 7
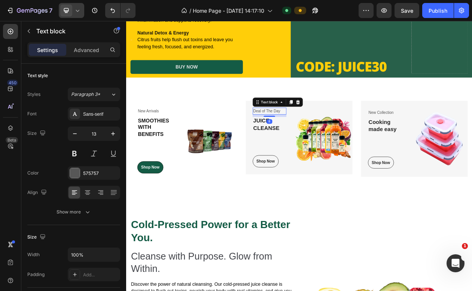
click at [311, 138] on p "Deal of The Day" at bounding box center [312, 137] width 42 height 7
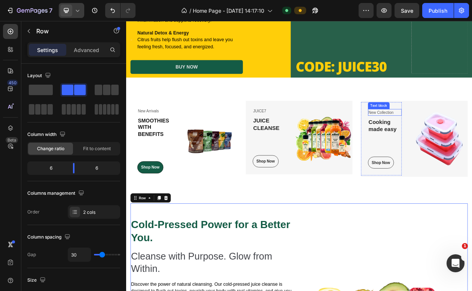
click at [461, 143] on p "New Collection" at bounding box center [462, 139] width 42 height 7
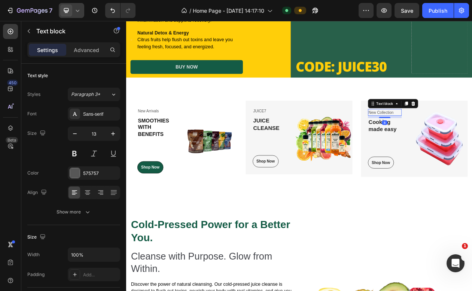
click at [462, 141] on p "New Collection" at bounding box center [462, 139] width 42 height 7
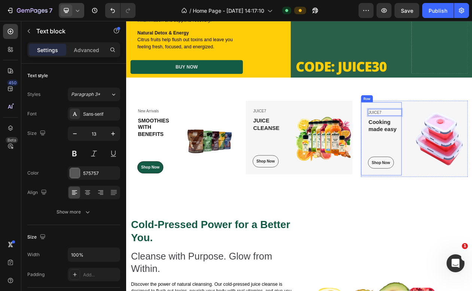
click at [465, 173] on div "JUICE7 Text block 8 Cooking made easy Heading Shop Now Button" at bounding box center [463, 174] width 44 height 77
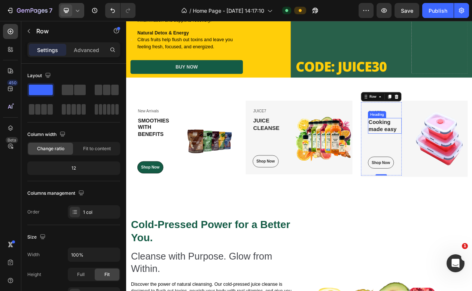
click at [465, 158] on p "Cooking made easy" at bounding box center [462, 157] width 42 height 18
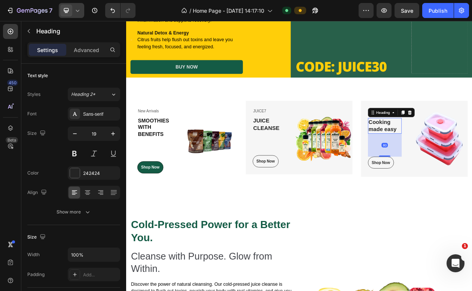
click at [465, 158] on p "Cooking made easy" at bounding box center [462, 157] width 42 height 18
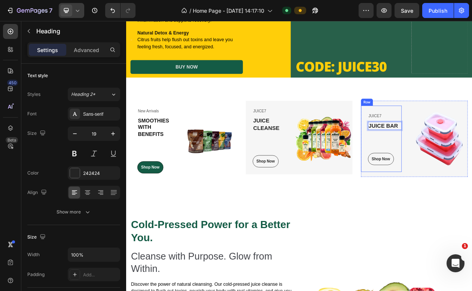
click at [452, 170] on div "JUICE7 Text block JUICE BAR Heading 80 Shop Now Button" at bounding box center [463, 174] width 44 height 68
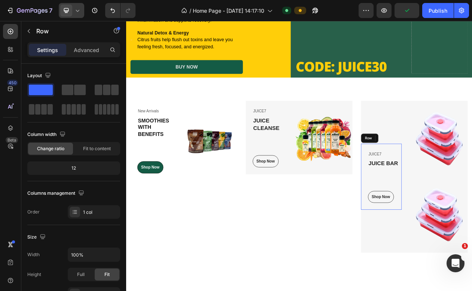
click at [447, 231] on div "JUICE7 Text block JUICE BAR Heading Shop Now Button" at bounding box center [463, 224] width 44 height 68
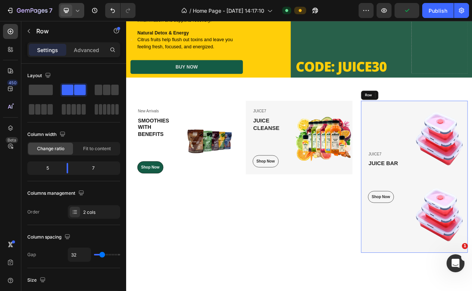
click at [438, 291] on div "JUICE7 Text block JUICE BAR Heading Shop Now Button Row 0" at bounding box center [458, 223] width 53 height 197
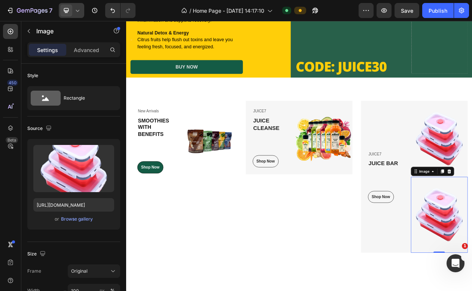
click at [114, 9] on icon "Undo/Redo" at bounding box center [112, 10] width 7 height 7
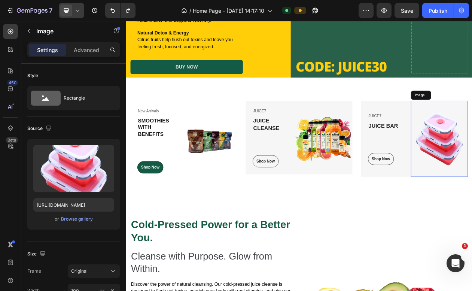
click at [67, 220] on div "Browse gallery" at bounding box center [77, 219] width 32 height 7
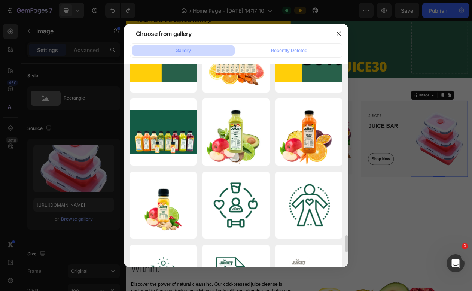
scroll to position [1542, 0]
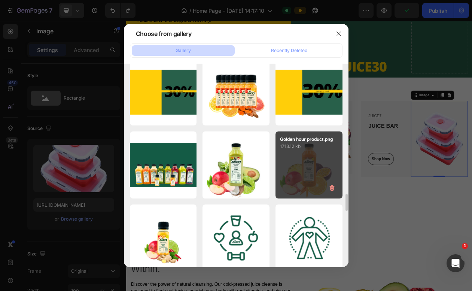
click at [309, 170] on div "Golden hour product.png 1713.12 kb" at bounding box center [309, 164] width 67 height 67
type input "[URL][DOMAIN_NAME]"
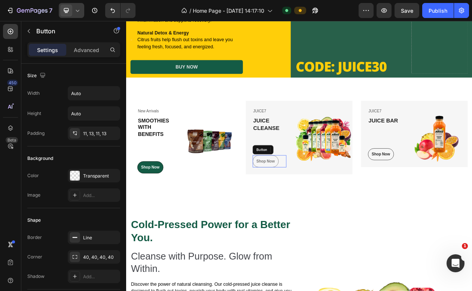
click at [315, 208] on div "Shop Now Button" at bounding box center [313, 204] width 44 height 16
click at [326, 164] on h3 "JUICE CLEANSE" at bounding box center [313, 156] width 44 height 20
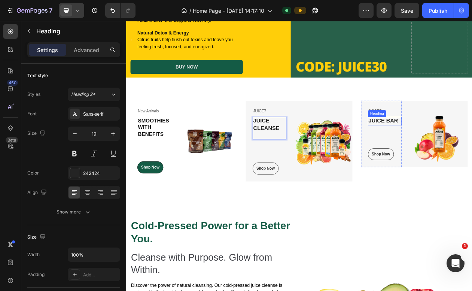
click at [472, 153] on p "JUICE BAR" at bounding box center [462, 150] width 42 height 9
click at [472, 152] on p "JUICE BAR" at bounding box center [462, 150] width 42 height 9
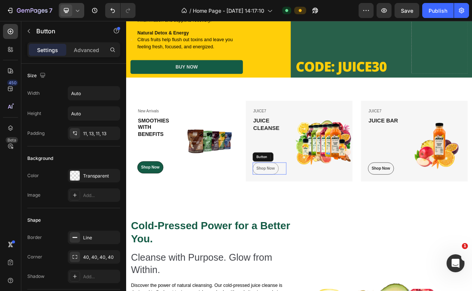
click at [302, 215] on button "Shop Now" at bounding box center [308, 213] width 34 height 16
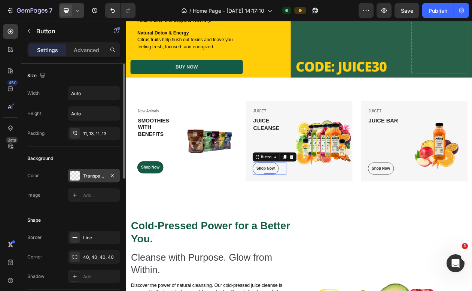
click at [73, 175] on div at bounding box center [75, 176] width 10 height 10
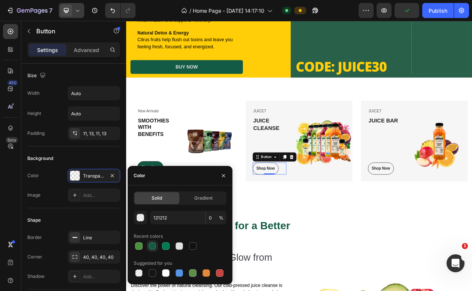
click at [154, 244] on div at bounding box center [152, 245] width 7 height 7
type input "145B45"
type input "100"
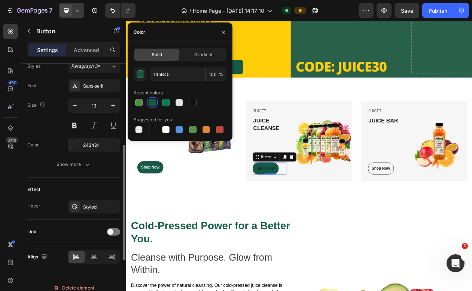
scroll to position [288, 0]
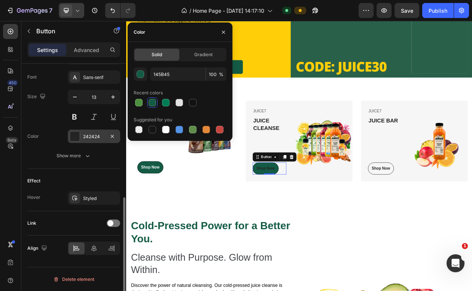
click at [74, 136] on div at bounding box center [75, 136] width 10 height 10
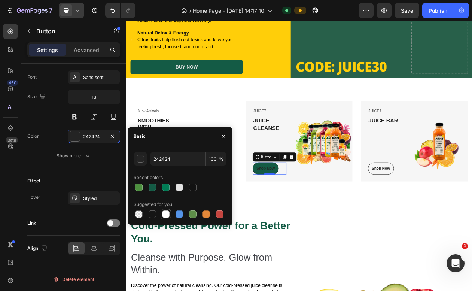
click at [166, 214] on div at bounding box center [165, 214] width 7 height 7
type input "FFFFFF"
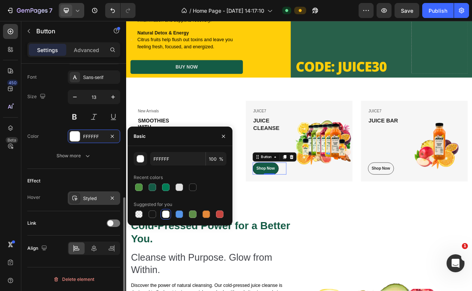
click at [85, 197] on div "Styled" at bounding box center [94, 198] width 22 height 7
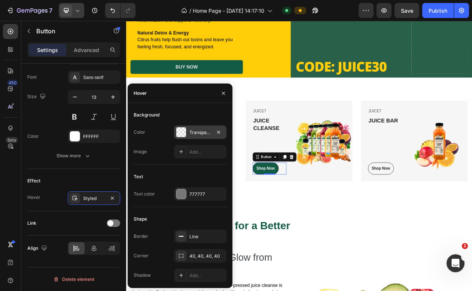
click at [184, 135] on div at bounding box center [181, 132] width 10 height 10
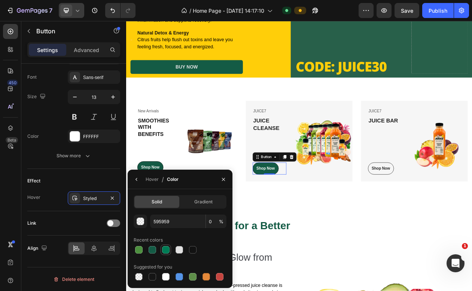
click at [166, 251] on div at bounding box center [165, 249] width 7 height 7
type input "007C55"
type input "100"
click at [97, 199] on div "Styled" at bounding box center [94, 198] width 22 height 7
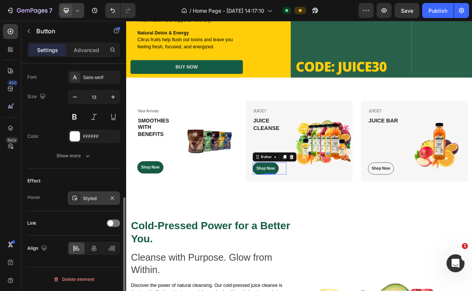
click at [97, 199] on div "Styled" at bounding box center [94, 198] width 22 height 7
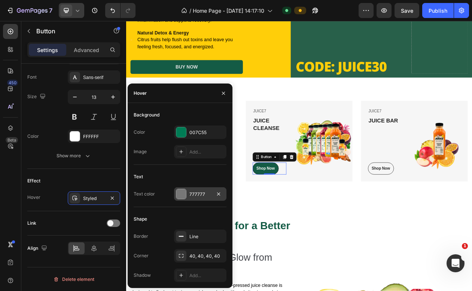
click at [181, 196] on div at bounding box center [181, 194] width 10 height 10
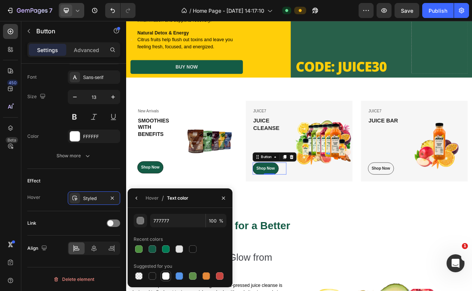
click at [166, 278] on div at bounding box center [165, 275] width 7 height 7
type input "FFFFFF"
click at [453, 212] on div "Shop Now" at bounding box center [457, 212] width 24 height 7
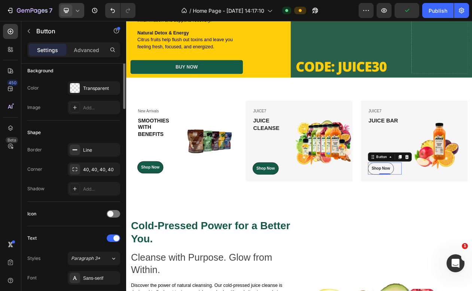
scroll to position [0, 0]
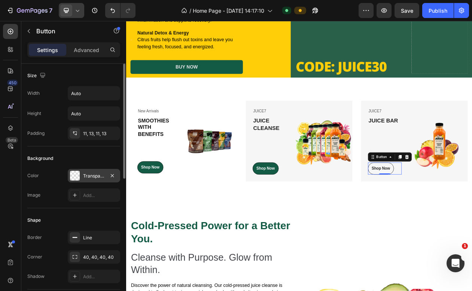
click at [76, 176] on div at bounding box center [75, 176] width 10 height 10
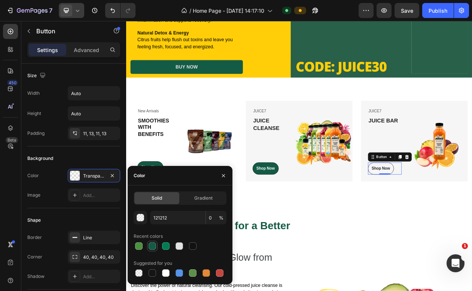
click at [153, 248] on div at bounding box center [152, 245] width 7 height 7
type input "145B45"
type input "100"
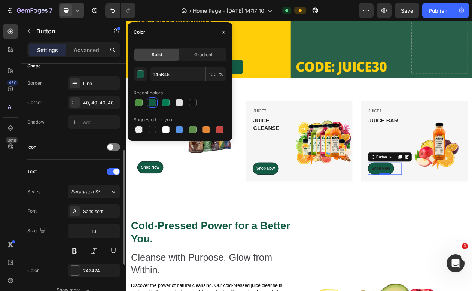
scroll to position [173, 0]
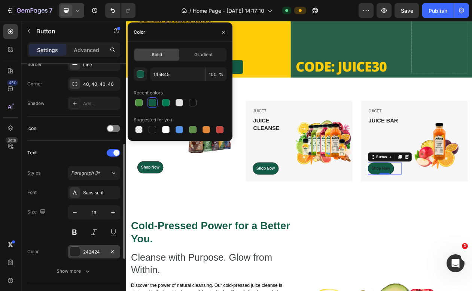
click at [78, 254] on div at bounding box center [75, 252] width 10 height 10
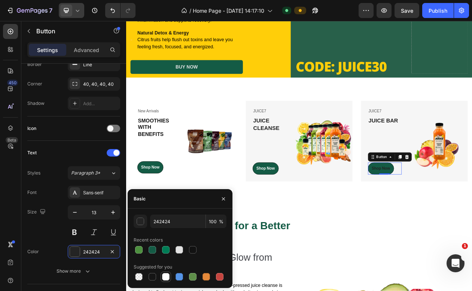
click at [169, 276] on div at bounding box center [165, 276] width 7 height 7
type input "FFFFFF"
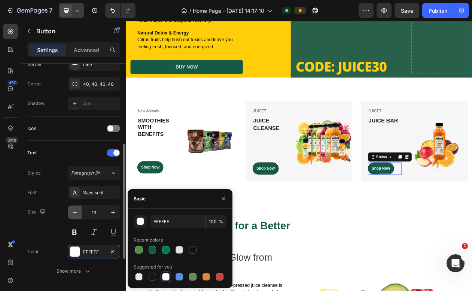
scroll to position [288, 0]
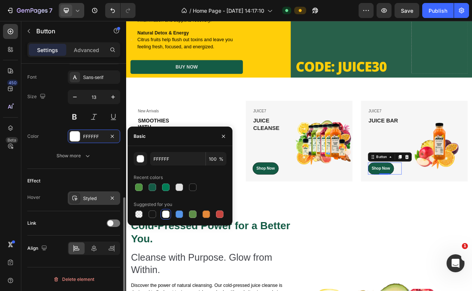
click at [91, 200] on div "Styled" at bounding box center [94, 198] width 22 height 7
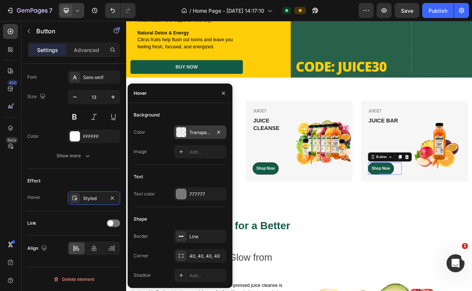
click at [180, 133] on div at bounding box center [181, 132] width 10 height 10
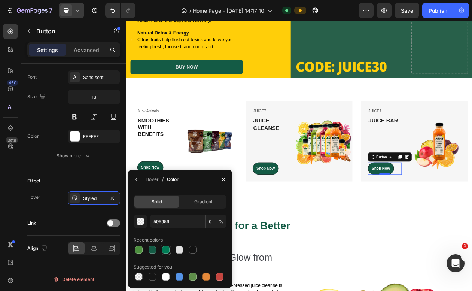
click at [165, 248] on div at bounding box center [165, 249] width 7 height 7
type input "007C55"
type input "100"
click at [85, 195] on div "Styled" at bounding box center [94, 198] width 22 height 7
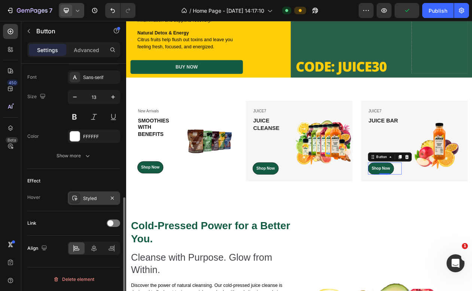
click at [97, 200] on div "Styled" at bounding box center [94, 198] width 22 height 7
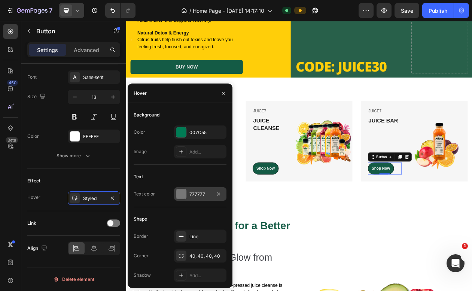
click at [184, 194] on div at bounding box center [181, 194] width 10 height 10
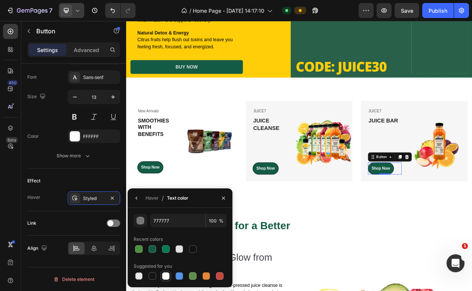
click at [164, 273] on div at bounding box center [165, 275] width 7 height 7
type input "FFFFFF"
click at [112, 221] on span at bounding box center [111, 223] width 6 height 6
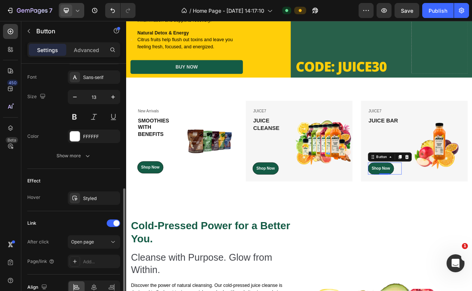
click at [85, 253] on div "After click Open page Page/link Add..." at bounding box center [73, 251] width 93 height 33
click at [85, 259] on div "Add..." at bounding box center [100, 261] width 35 height 7
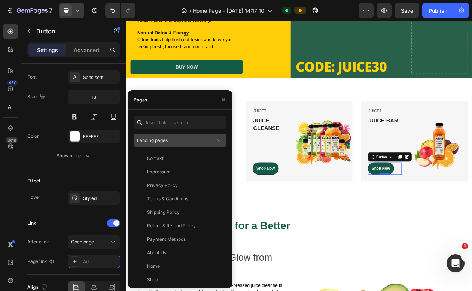
click at [174, 140] on div "Landing pages" at bounding box center [176, 140] width 79 height 7
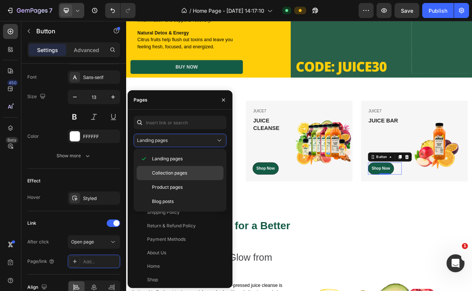
click at [179, 172] on span "Collection pages" at bounding box center [169, 173] width 35 height 7
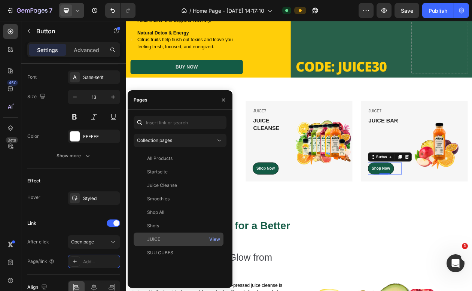
click at [185, 239] on div "JUICE" at bounding box center [179, 239] width 84 height 7
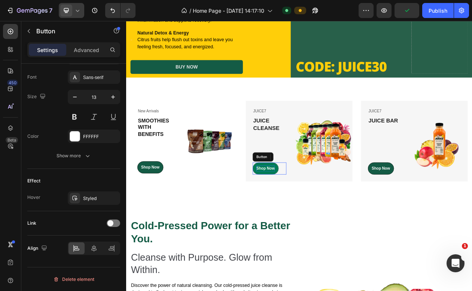
click at [305, 215] on button "Shop Now" at bounding box center [308, 213] width 34 height 16
click at [113, 223] on span at bounding box center [111, 223] width 6 height 6
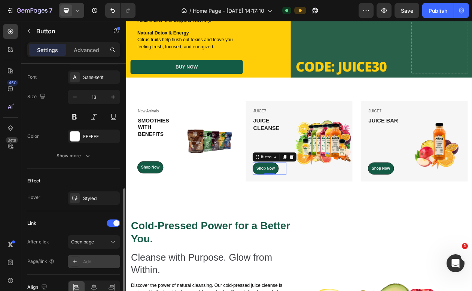
click at [96, 259] on div "Add..." at bounding box center [100, 261] width 35 height 7
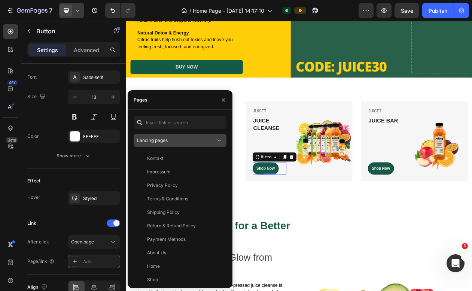
click at [175, 142] on div "Landing pages" at bounding box center [176, 140] width 79 height 7
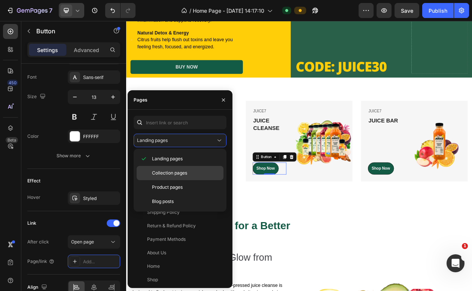
click at [187, 180] on div "Collection pages" at bounding box center [180, 187] width 87 height 14
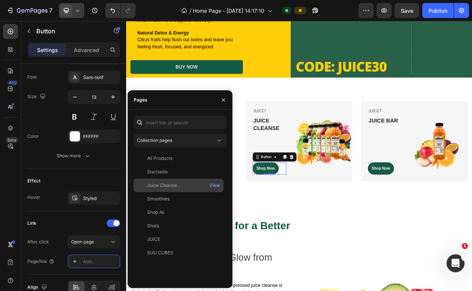
click at [169, 192] on div "Juice Cleanse View" at bounding box center [179, 198] width 90 height 13
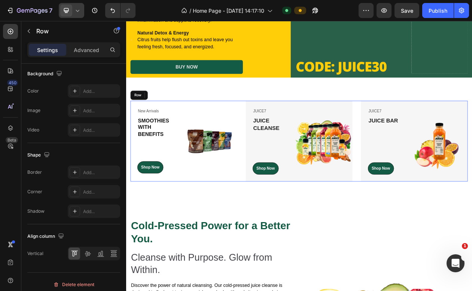
click at [273, 173] on div "New Arrivals Text block SMOOTHIES WITH BENEFITS Heading Shop Now Button Row Ima…" at bounding box center [351, 177] width 438 height 105
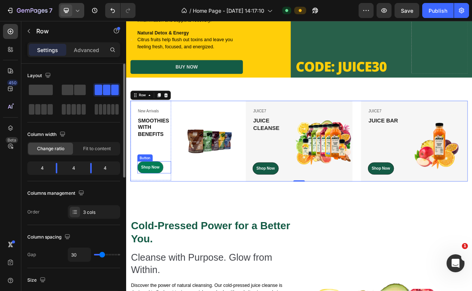
click at [152, 203] on button "Shop Now" at bounding box center [158, 211] width 34 height 16
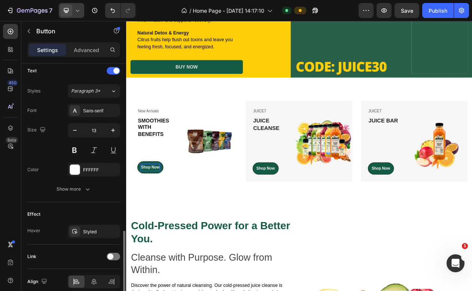
scroll to position [288, 0]
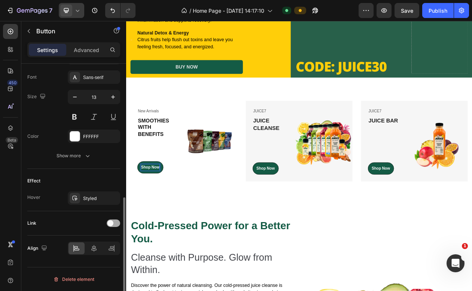
click at [112, 223] on span at bounding box center [111, 223] width 6 height 6
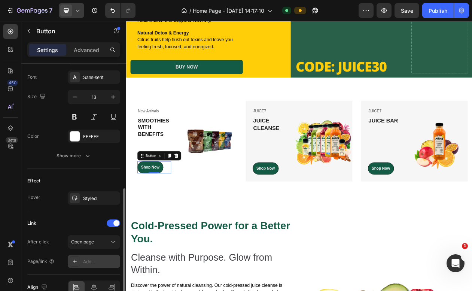
click at [88, 260] on div "Add..." at bounding box center [100, 261] width 35 height 7
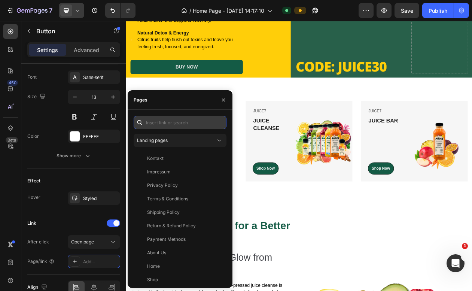
click at [171, 126] on input "text" at bounding box center [180, 122] width 93 height 13
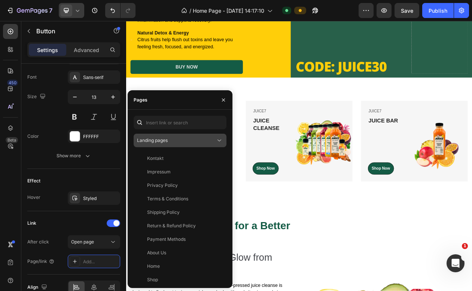
click at [171, 137] on div "Landing pages" at bounding box center [176, 140] width 79 height 7
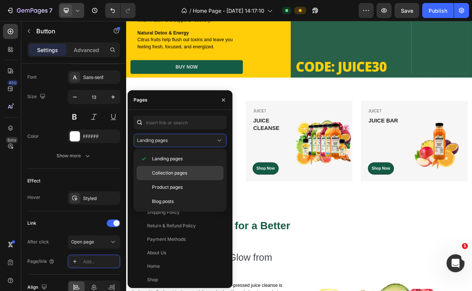
click at [161, 180] on div "Collection pages" at bounding box center [180, 187] width 87 height 14
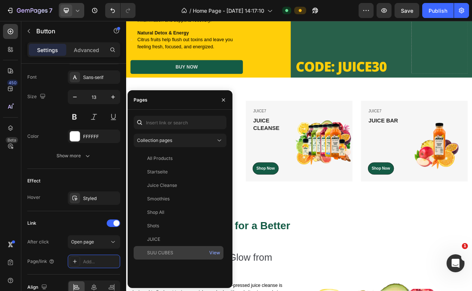
click at [172, 251] on div "SUU CUBES" at bounding box center [160, 253] width 26 height 7
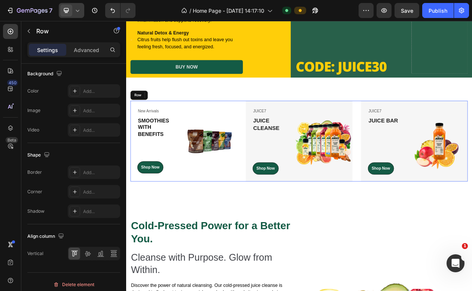
click at [273, 140] on div "New Arrivals Text block SMOOTHIES WITH BENEFITS Heading Shop Now Button 0 Row I…" at bounding box center [351, 177] width 438 height 105
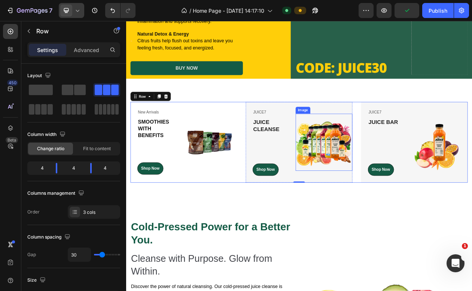
scroll to position [214, 0]
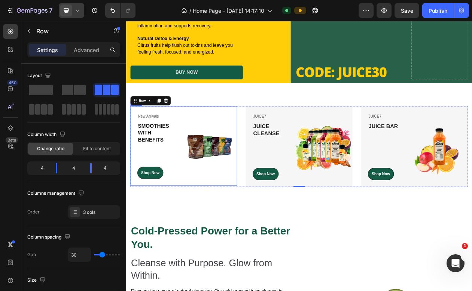
click at [253, 138] on div "Image" at bounding box center [234, 183] width 74 height 103
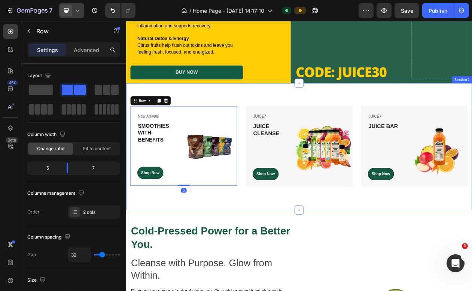
click at [278, 123] on div "New Arrivals Text block SMOOTHIES WITH BENEFITS Heading Shop Now Button Row Ima…" at bounding box center [351, 184] width 450 height 164
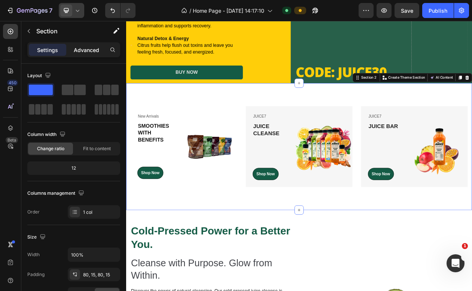
click at [85, 54] on div "Advanced" at bounding box center [86, 50] width 37 height 12
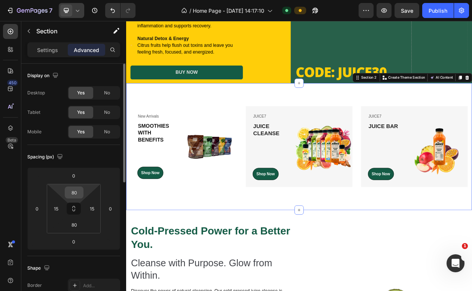
click at [78, 196] on input "80" at bounding box center [74, 192] width 15 height 11
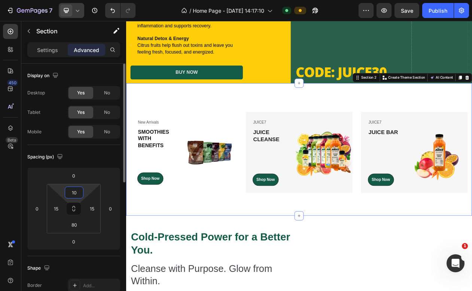
type input "1"
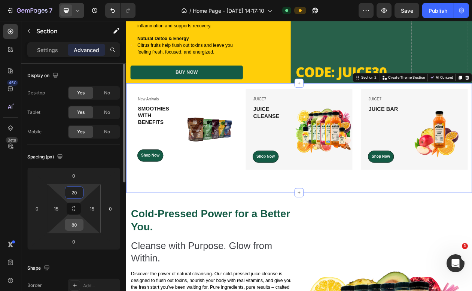
type input "20"
click at [75, 227] on input "80" at bounding box center [74, 224] width 15 height 11
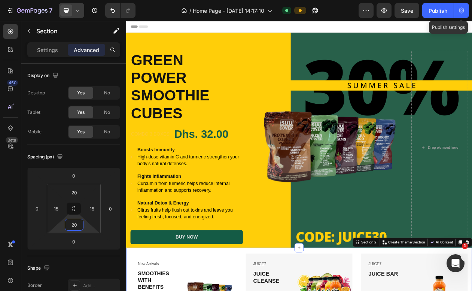
scroll to position [0, 0]
type input "20"
click at [439, 9] on div "Publish" at bounding box center [438, 11] width 19 height 8
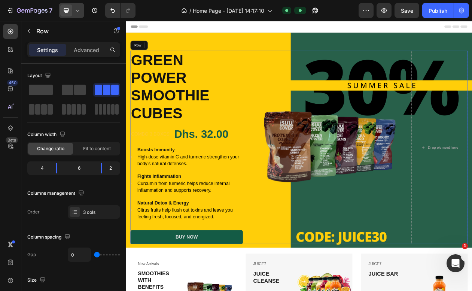
click at [454, 76] on div "Image" at bounding box center [387, 185] width 219 height 251
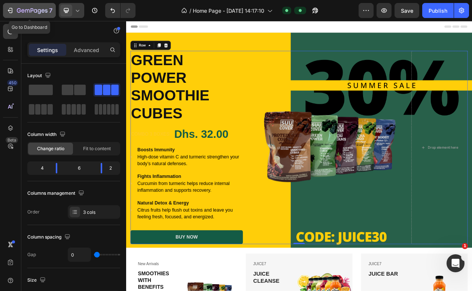
click at [14, 10] on div "7" at bounding box center [29, 10] width 46 height 9
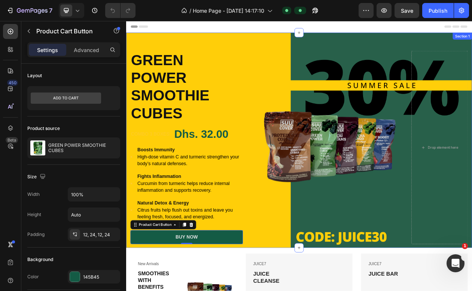
click at [312, 44] on div "GREEN POWER SMOOTHIE CUBES Product Title combo 3 boxes: Text block Dhs. 32.00 P…" at bounding box center [351, 175] width 450 height 279
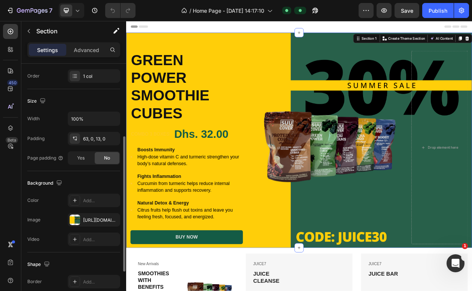
scroll to position [135, 0]
click at [95, 220] on div "[URL][DOMAIN_NAME]" at bounding box center [94, 221] width 22 height 7
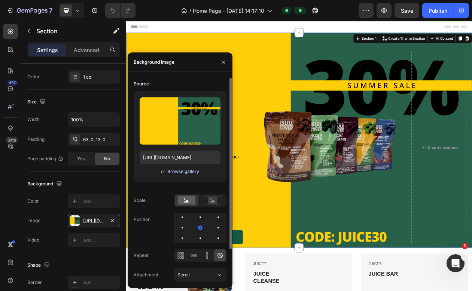
click at [183, 173] on div "Browse gallery" at bounding box center [183, 171] width 32 height 7
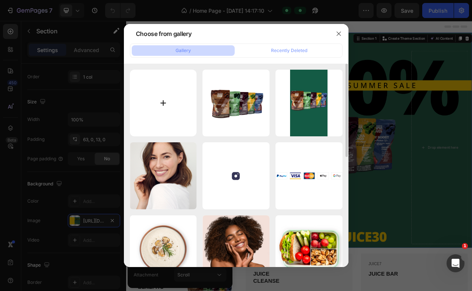
click at [158, 97] on input "file" at bounding box center [163, 103] width 67 height 67
type input "C:\fakepath\Colorful Modern Mango Juice Product Label.png"
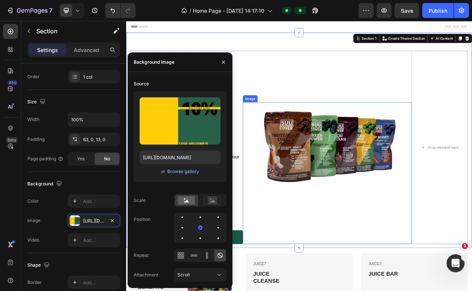
type input "https://cdn.shopify.com/s/files/1/0690/0878/5606/files/gempages_576838245787107…"
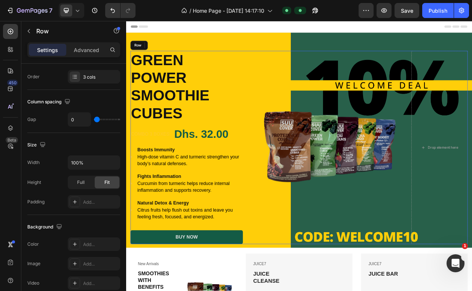
click at [326, 97] on div "Image" at bounding box center [387, 185] width 219 height 251
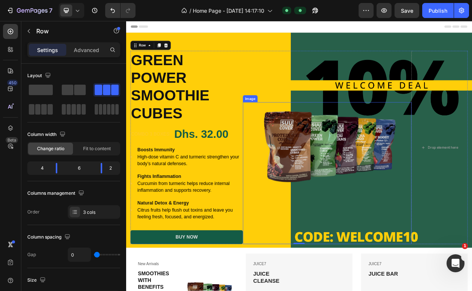
click at [326, 177] on img at bounding box center [387, 182] width 219 height 110
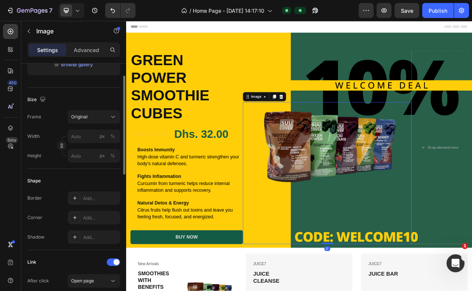
scroll to position [154, 0]
click at [105, 114] on div "Original" at bounding box center [89, 117] width 37 height 7
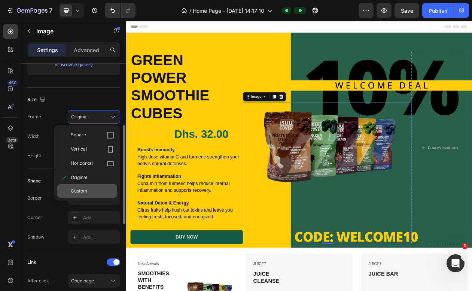
click at [86, 191] on span "Custom" at bounding box center [79, 191] width 16 height 7
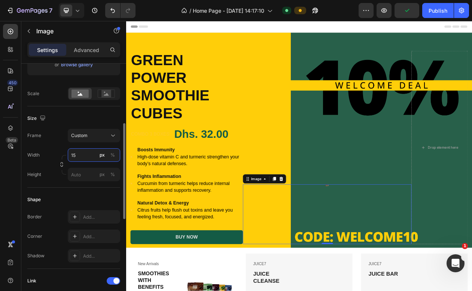
type input "1"
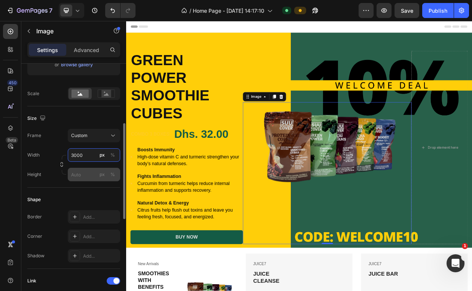
type input "3000"
click at [86, 178] on input "px %" at bounding box center [94, 174] width 52 height 13
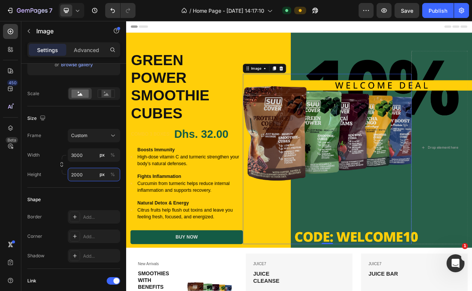
type input "2000"
click at [365, 109] on img at bounding box center [387, 163] width 219 height 146
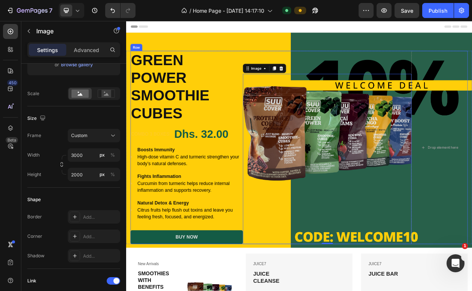
click at [375, 70] on div "Image 0" at bounding box center [387, 185] width 219 height 251
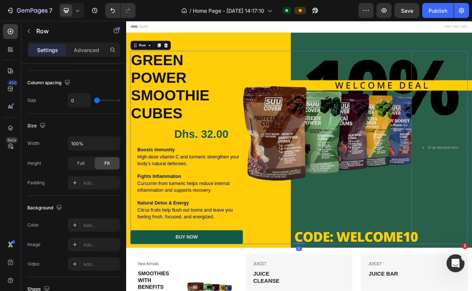
scroll to position [0, 0]
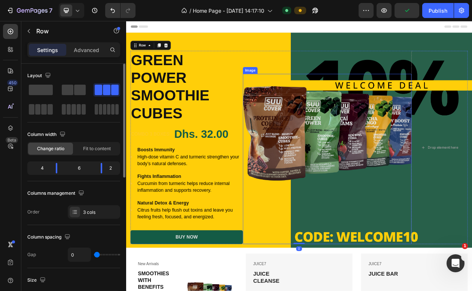
click at [342, 125] on img at bounding box center [387, 163] width 219 height 146
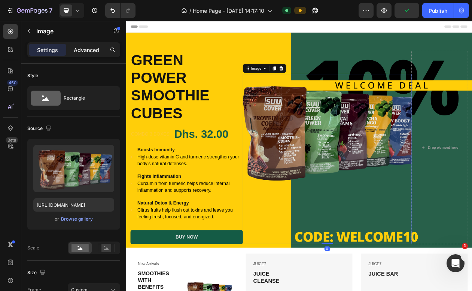
click at [94, 49] on p "Advanced" at bounding box center [86, 50] width 25 height 8
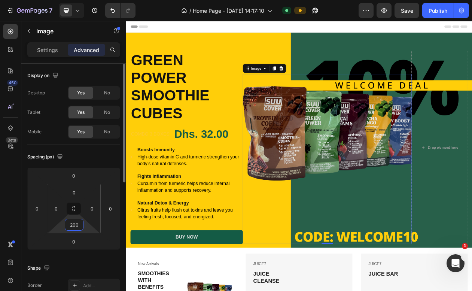
click at [73, 226] on input "200" at bounding box center [74, 224] width 15 height 11
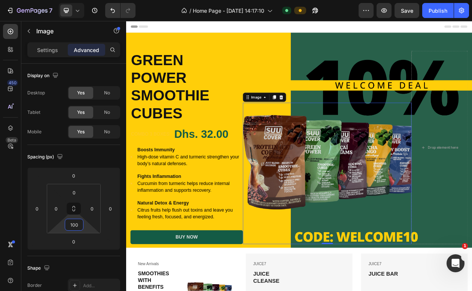
type input "100"
click at [351, 202] on img at bounding box center [387, 200] width 219 height 146
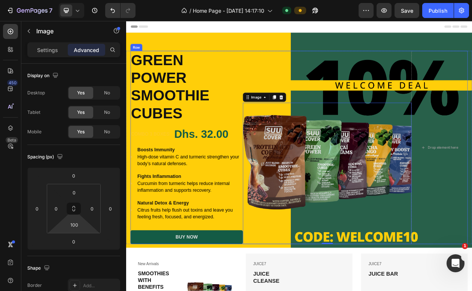
click at [300, 81] on div "Image 0" at bounding box center [387, 185] width 219 height 251
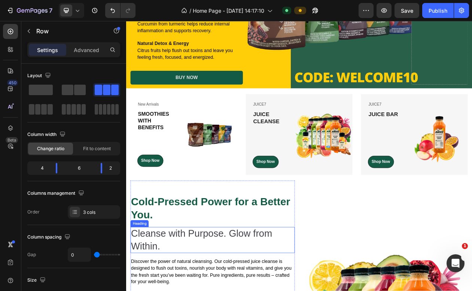
scroll to position [175, 0]
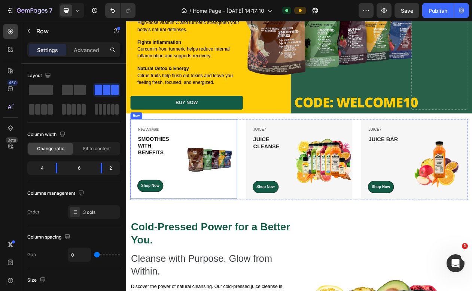
click at [226, 163] on div "Image" at bounding box center [234, 200] width 74 height 103
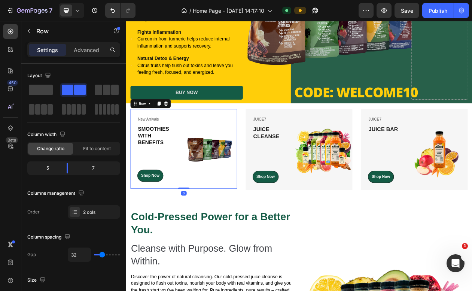
scroll to position [188, 0]
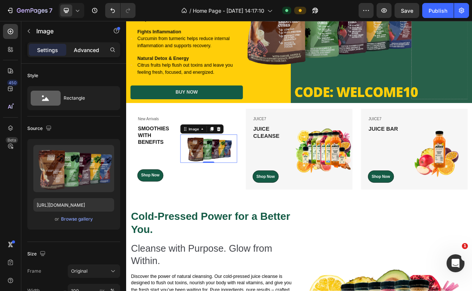
click at [84, 49] on p "Advanced" at bounding box center [86, 50] width 25 height 8
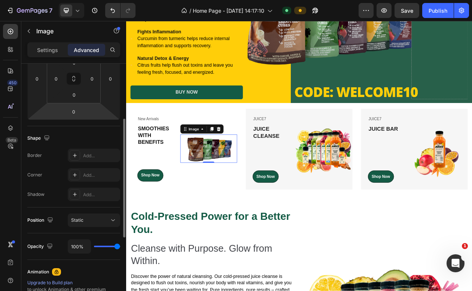
scroll to position [133, 0]
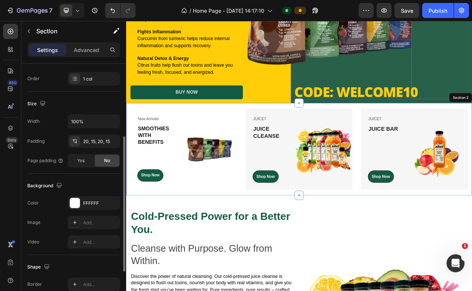
click at [142, 129] on div "New Arrivals Text block SMOOTHIES WITH BENEFITS Heading Shop Now Button Row Ima…" at bounding box center [351, 188] width 450 height 120
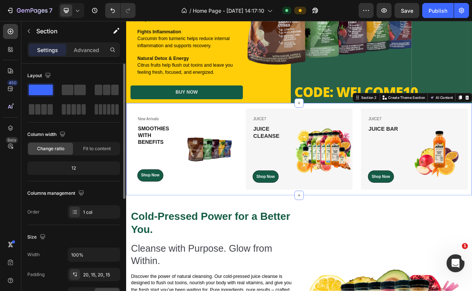
click at [94, 43] on div "Settings Advanced" at bounding box center [73, 49] width 93 height 15
click at [91, 46] on p "Advanced" at bounding box center [86, 50] width 25 height 8
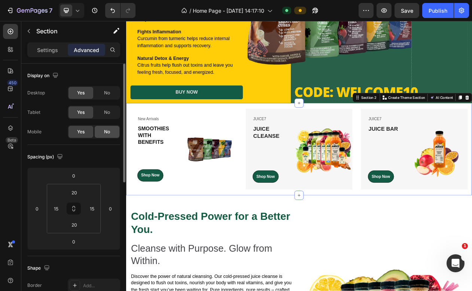
click at [105, 130] on span "No" at bounding box center [107, 131] width 6 height 7
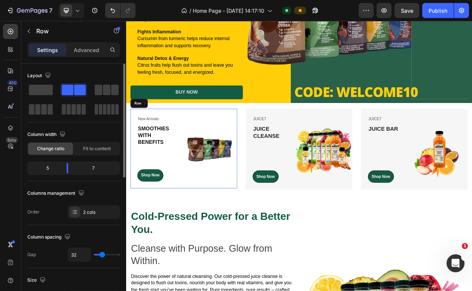
click at [212, 150] on div "Image" at bounding box center [234, 186] width 74 height 103
click at [227, 184] on img at bounding box center [234, 187] width 74 height 37
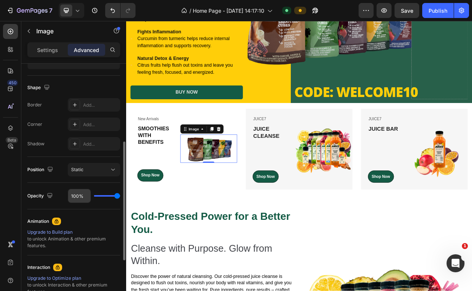
scroll to position [181, 0]
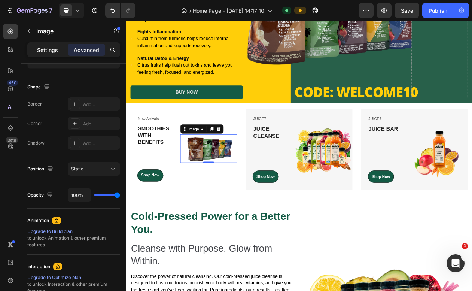
click at [48, 53] on p "Settings" at bounding box center [47, 50] width 21 height 8
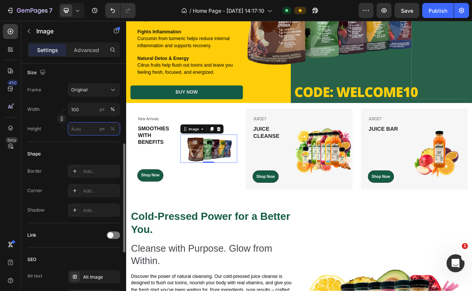
click at [85, 131] on input "px %" at bounding box center [94, 128] width 52 height 13
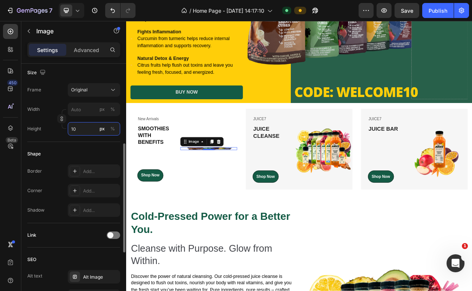
type input "1"
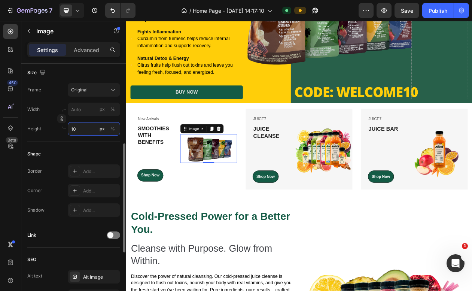
type input "1"
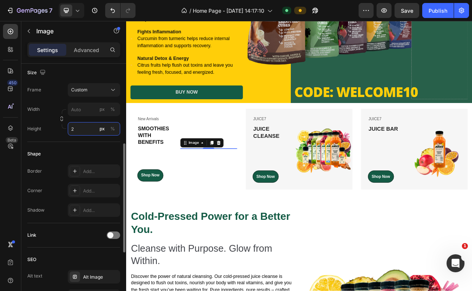
type input "1"
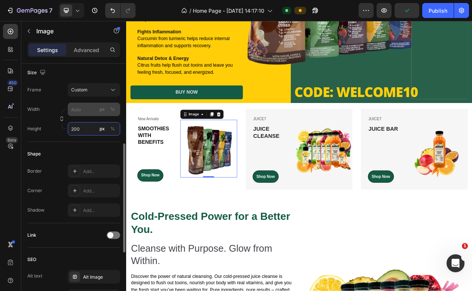
type input "200"
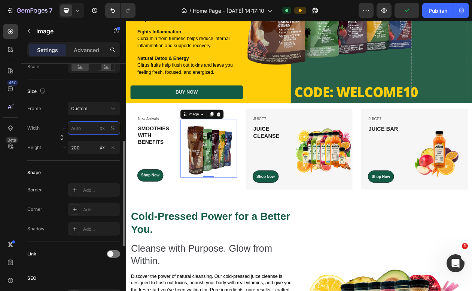
click at [81, 108] on div "Frame Custom Width px % Height 200 px %" at bounding box center [73, 128] width 93 height 52
type input "200"
click at [75, 149] on input "200" at bounding box center [94, 147] width 52 height 13
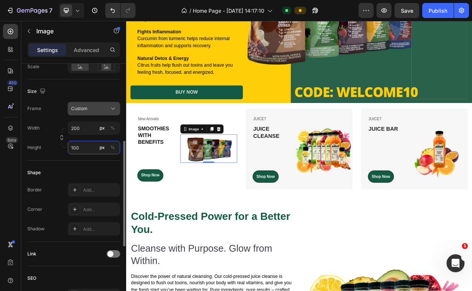
type input "100"
click at [108, 106] on div "Custom" at bounding box center [94, 108] width 46 height 7
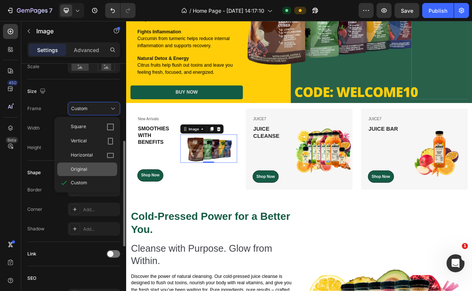
click at [90, 171] on div "Original" at bounding box center [92, 169] width 43 height 7
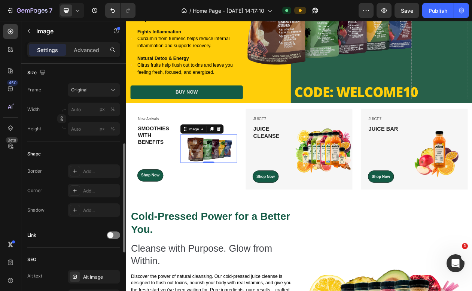
click at [236, 179] on img at bounding box center [234, 187] width 74 height 37
click at [106, 91] on div "Original" at bounding box center [89, 90] width 37 height 7
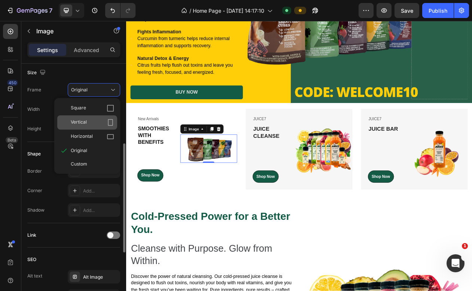
click at [97, 123] on div "Vertical" at bounding box center [92, 122] width 43 height 7
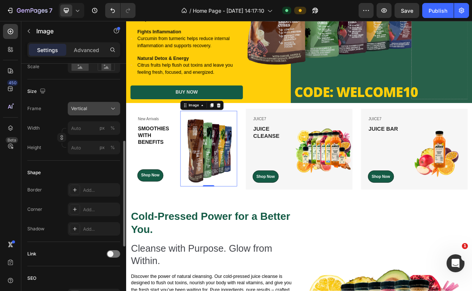
click at [106, 112] on div "Vertical" at bounding box center [89, 108] width 37 height 7
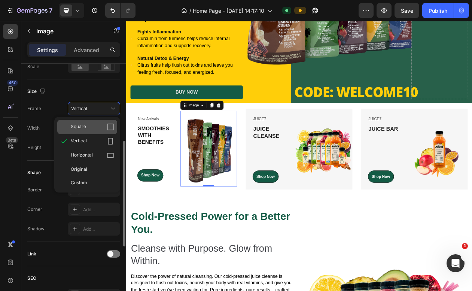
click at [100, 126] on div "Square" at bounding box center [92, 126] width 43 height 7
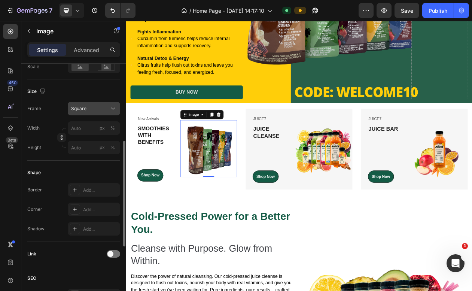
click at [105, 110] on div "Square" at bounding box center [89, 108] width 37 height 7
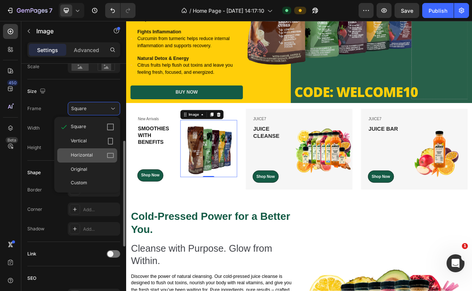
click at [98, 151] on div "Horizontal" at bounding box center [87, 155] width 60 height 14
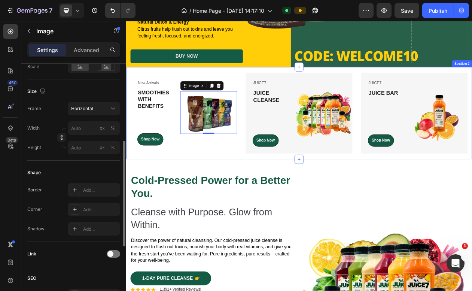
scroll to position [219, 0]
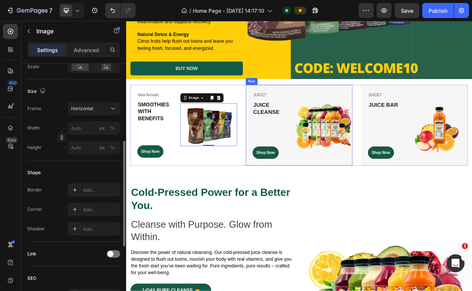
click at [379, 111] on div "Image" at bounding box center [384, 156] width 74 height 105
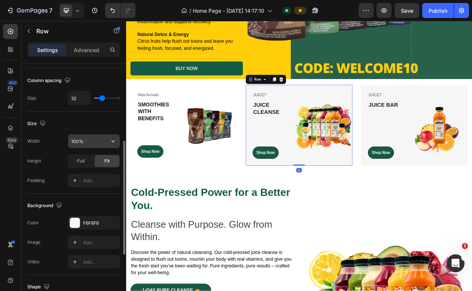
scroll to position [178, 0]
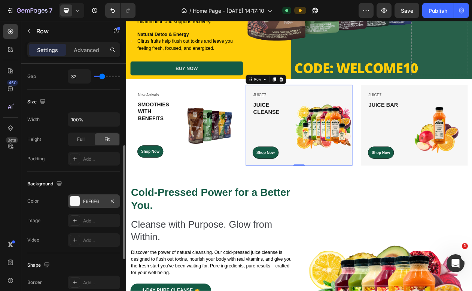
click at [79, 199] on div at bounding box center [75, 201] width 10 height 10
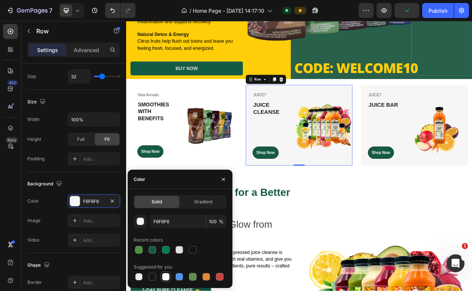
click at [167, 276] on div at bounding box center [165, 276] width 7 height 7
type input "FFFFFF"
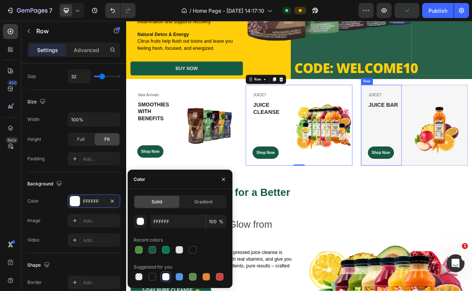
click at [472, 109] on div "JUICE7 Text block JUICE BAR Heading Shop Now Button Row" at bounding box center [458, 156] width 53 height 105
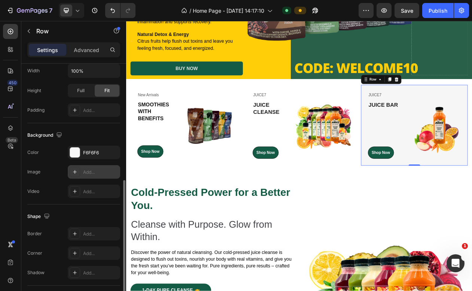
scroll to position [236, 0]
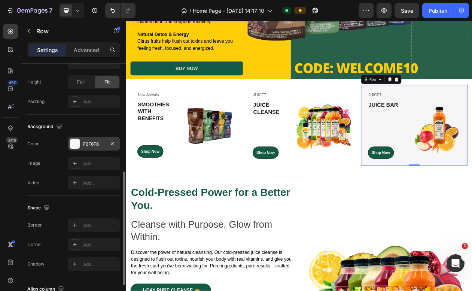
click at [86, 140] on div "F6F6F6" at bounding box center [94, 143] width 52 height 13
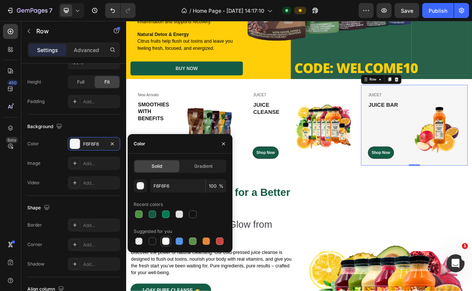
click at [164, 242] on div at bounding box center [165, 241] width 7 height 7
type input "FFFFFF"
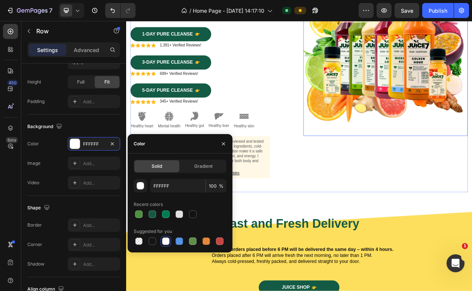
scroll to position [584, 0]
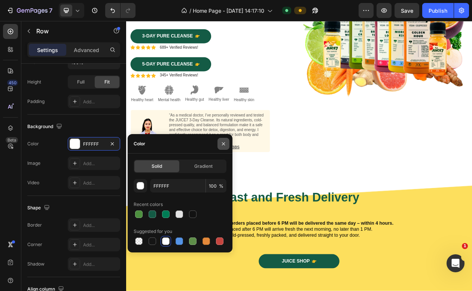
click at [223, 144] on icon "button" at bounding box center [223, 143] width 3 height 3
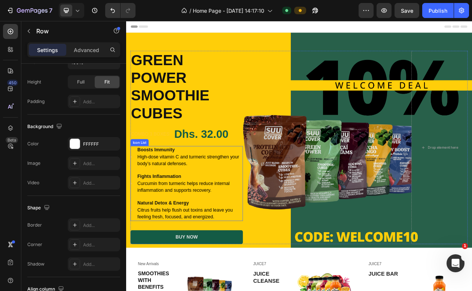
scroll to position [0, 0]
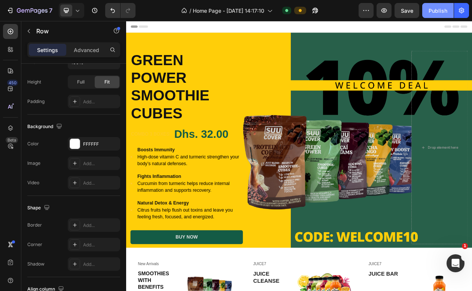
click at [435, 9] on div "Publish" at bounding box center [438, 11] width 19 height 8
click at [440, 14] on div "Publish" at bounding box center [438, 11] width 19 height 8
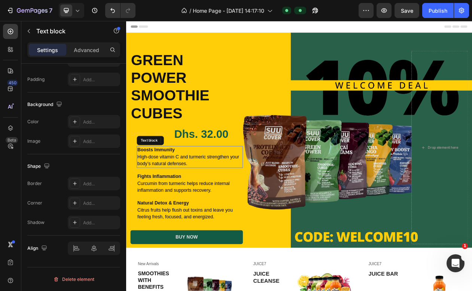
click at [175, 196] on span "High-dose vitamin C and turmeric strengthen your body’s natural defenses." at bounding box center [207, 201] width 132 height 15
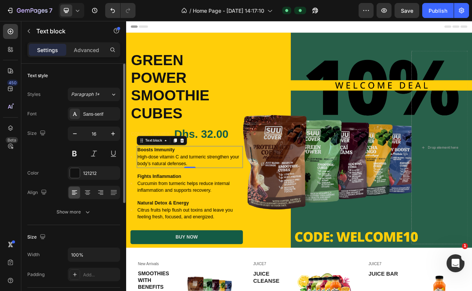
click at [175, 196] on span "High-dose vitamin C and turmeric strengthen your body’s natural defenses." at bounding box center [207, 201] width 132 height 15
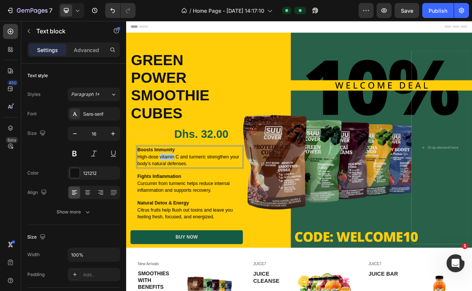
click at [175, 196] on span "High-dose vitamin C and turmeric strengthen your body’s natural defenses." at bounding box center [207, 201] width 132 height 15
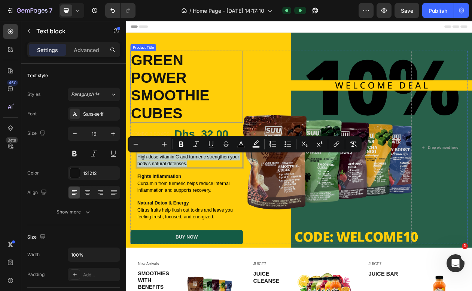
click at [163, 107] on h1 "GREEN POWER SMOOTHIE CUBES" at bounding box center [205, 106] width 146 height 93
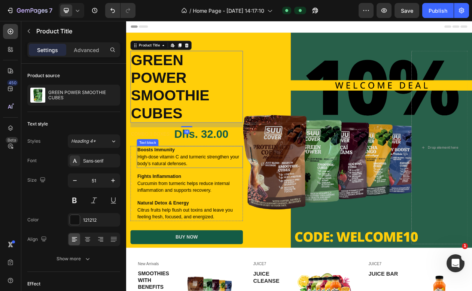
click at [165, 191] on strong "Boosts Immunity" at bounding box center [165, 188] width 49 height 6
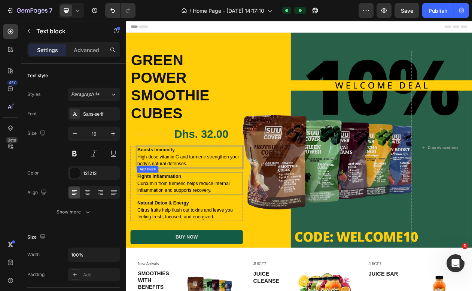
click at [165, 223] on strong "Fights Inflammation" at bounding box center [169, 223] width 57 height 6
click at [224, 195] on span "High-dose vitamin C and turmeric strengthen your body’s natural defenses." at bounding box center [207, 201] width 132 height 15
click at [209, 206] on p "Boosts Immunity High-dose vitamin C and turmeric strengthen your body’s natural…" at bounding box center [209, 197] width 136 height 27
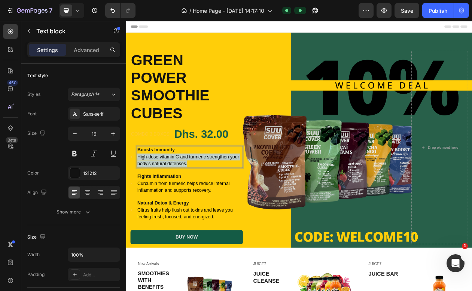
click at [209, 206] on p "Boosts Immunity High-dose vitamin C and turmeric strengthen your body’s natural…" at bounding box center [209, 197] width 136 height 27
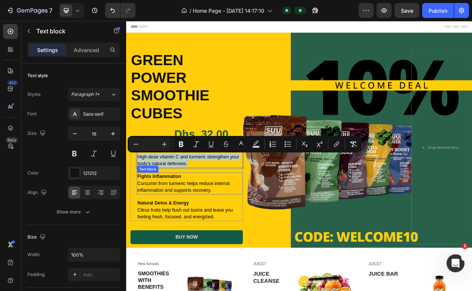
click at [203, 222] on p "Fights Inflammation Curcumin from turmeric helps reduce internal inflammation a…" at bounding box center [209, 232] width 136 height 27
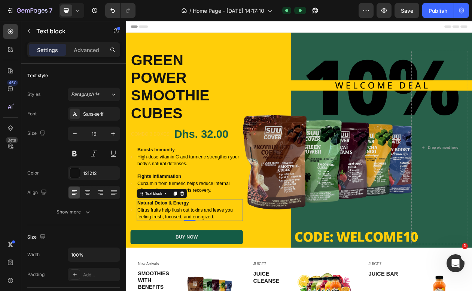
click at [175, 277] on span "Citrus fruits help flush out toxins and leave you feeling fresh, focused, and e…" at bounding box center [203, 270] width 124 height 15
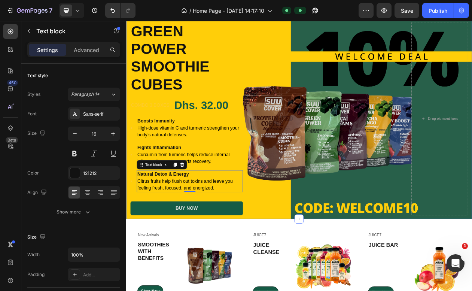
scroll to position [169, 0]
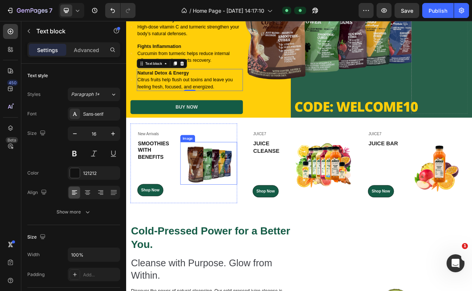
click at [245, 208] on img at bounding box center [234, 205] width 74 height 55
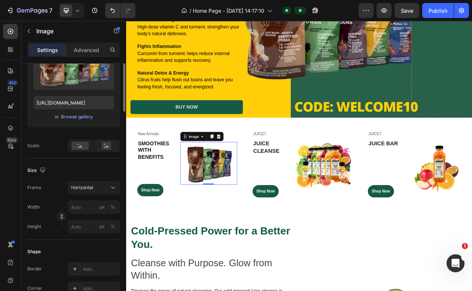
scroll to position [136, 0]
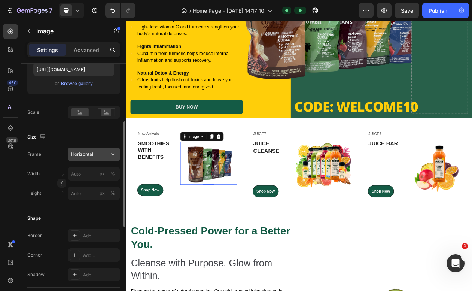
click at [93, 157] on span "Horizontal" at bounding box center [82, 154] width 22 height 7
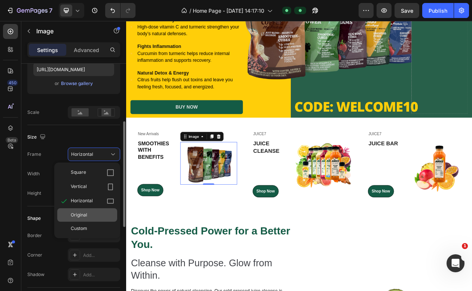
click at [85, 214] on span "Original" at bounding box center [79, 215] width 16 height 7
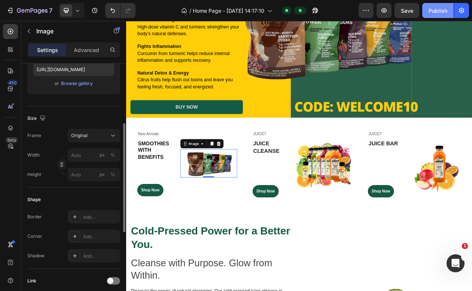
click at [445, 8] on div "Publish" at bounding box center [438, 11] width 19 height 8
click at [433, 11] on div "Publish" at bounding box center [438, 11] width 19 height 8
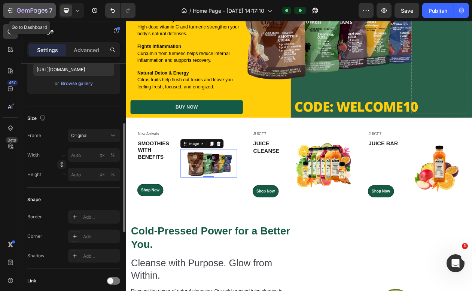
click at [11, 8] on icon "button" at bounding box center [10, 10] width 3 height 5
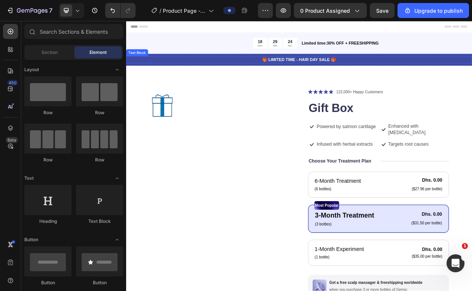
click at [238, 73] on p "🎁 LIMITED TIME - HAIR DAY SALE 🎁" at bounding box center [351, 71] width 448 height 8
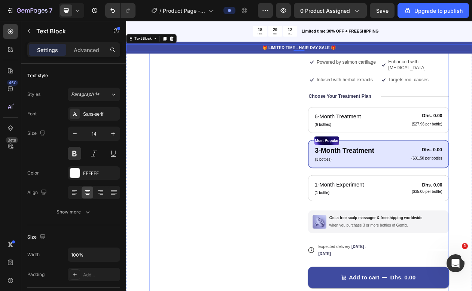
scroll to position [16, 0]
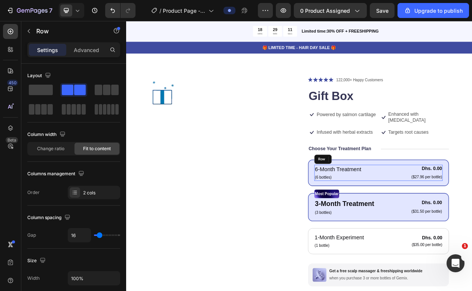
click at [437, 215] on div "6-Month Treatment Text Block (6 bottles) Text Block Dhs. 0.00 Product Price Pro…" at bounding box center [454, 218] width 167 height 21
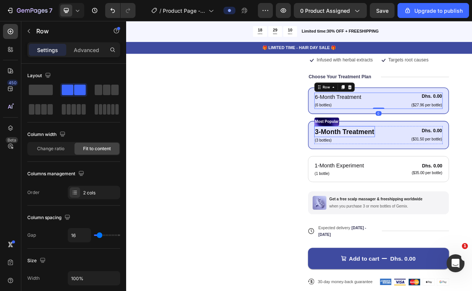
scroll to position [110, 0]
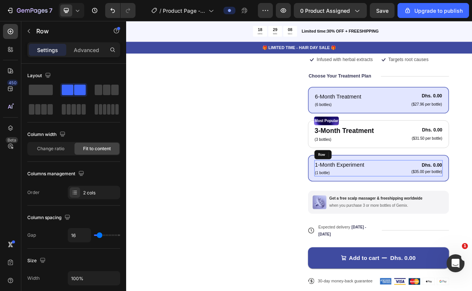
click at [470, 211] on div "1-Month Experiment Text Block (1 bottle) Text Block Dhs. 0.00 Product Price Pro…" at bounding box center [454, 212] width 167 height 21
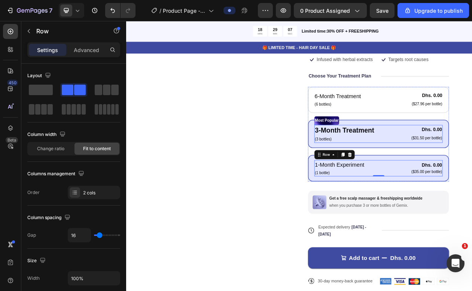
click at [457, 165] on div "3-Month Treatment Text Block (3 bottles) Text Block Dhs. 0.00 Product Price Pro…" at bounding box center [454, 167] width 167 height 23
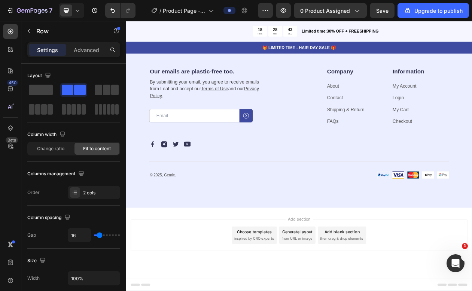
scroll to position [2421, 0]
click at [6, 10] on button "7" at bounding box center [29, 10] width 53 height 15
